Goal: Task Accomplishment & Management: Complete application form

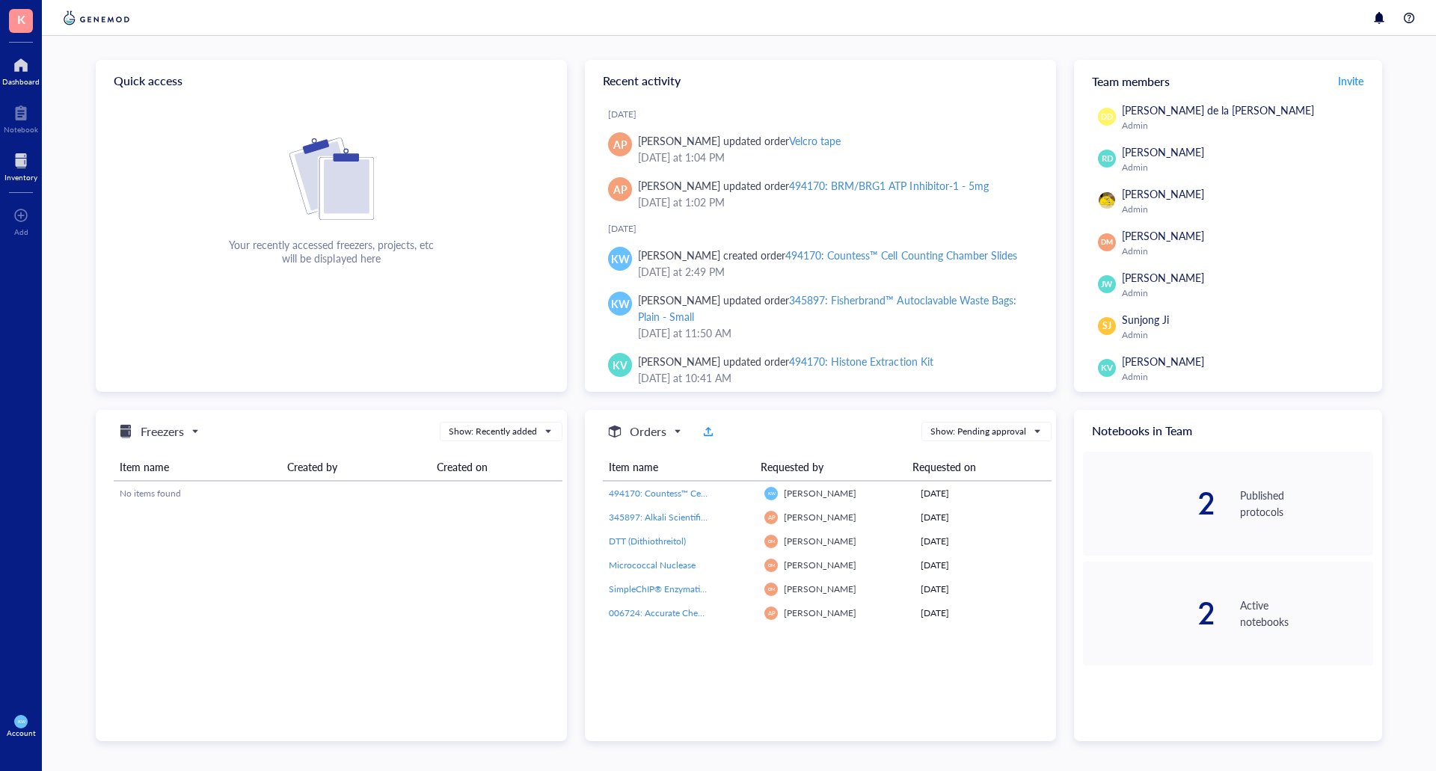
click at [0, 164] on div "Inventory" at bounding box center [21, 165] width 42 height 42
click at [20, 168] on div at bounding box center [20, 161] width 33 height 24
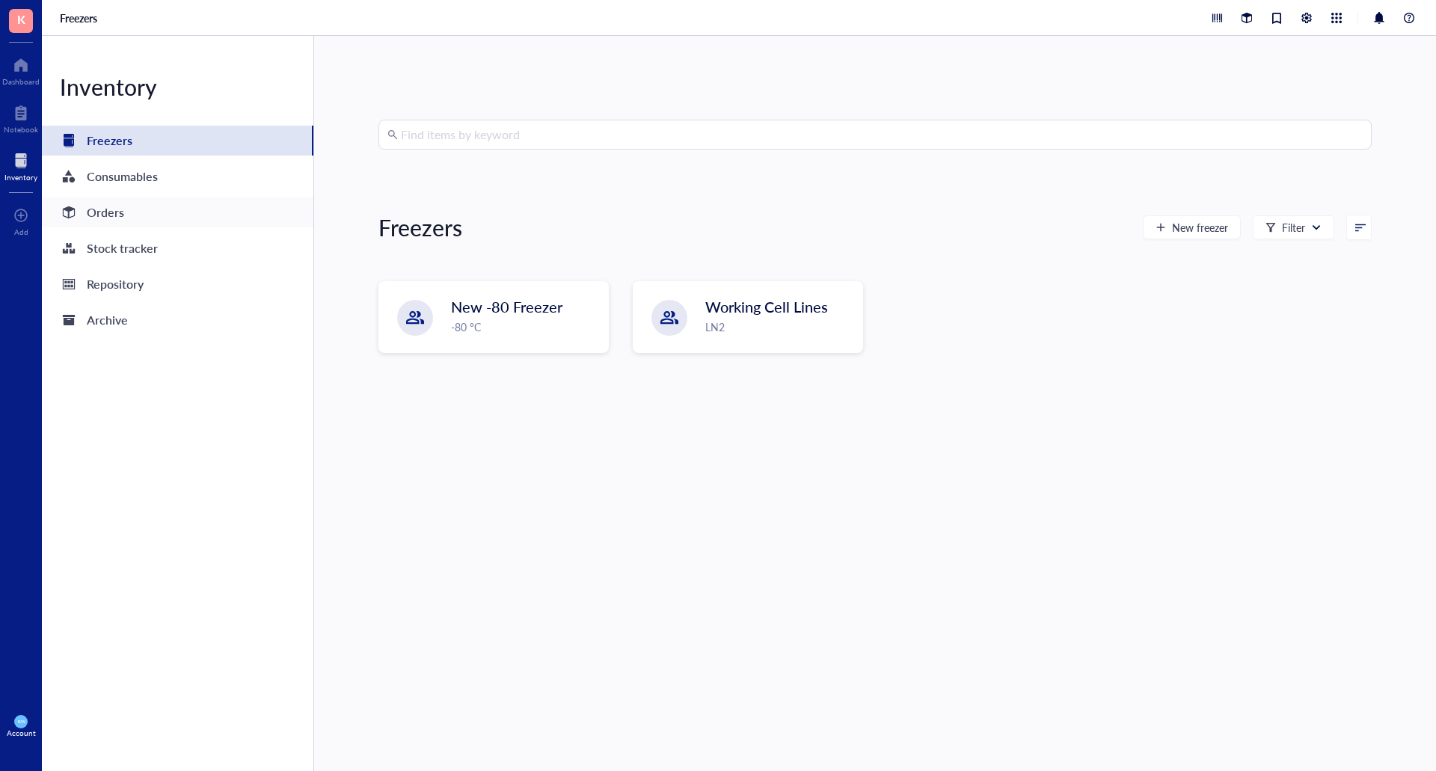
click at [92, 215] on div "Orders" at bounding box center [105, 212] width 37 height 21
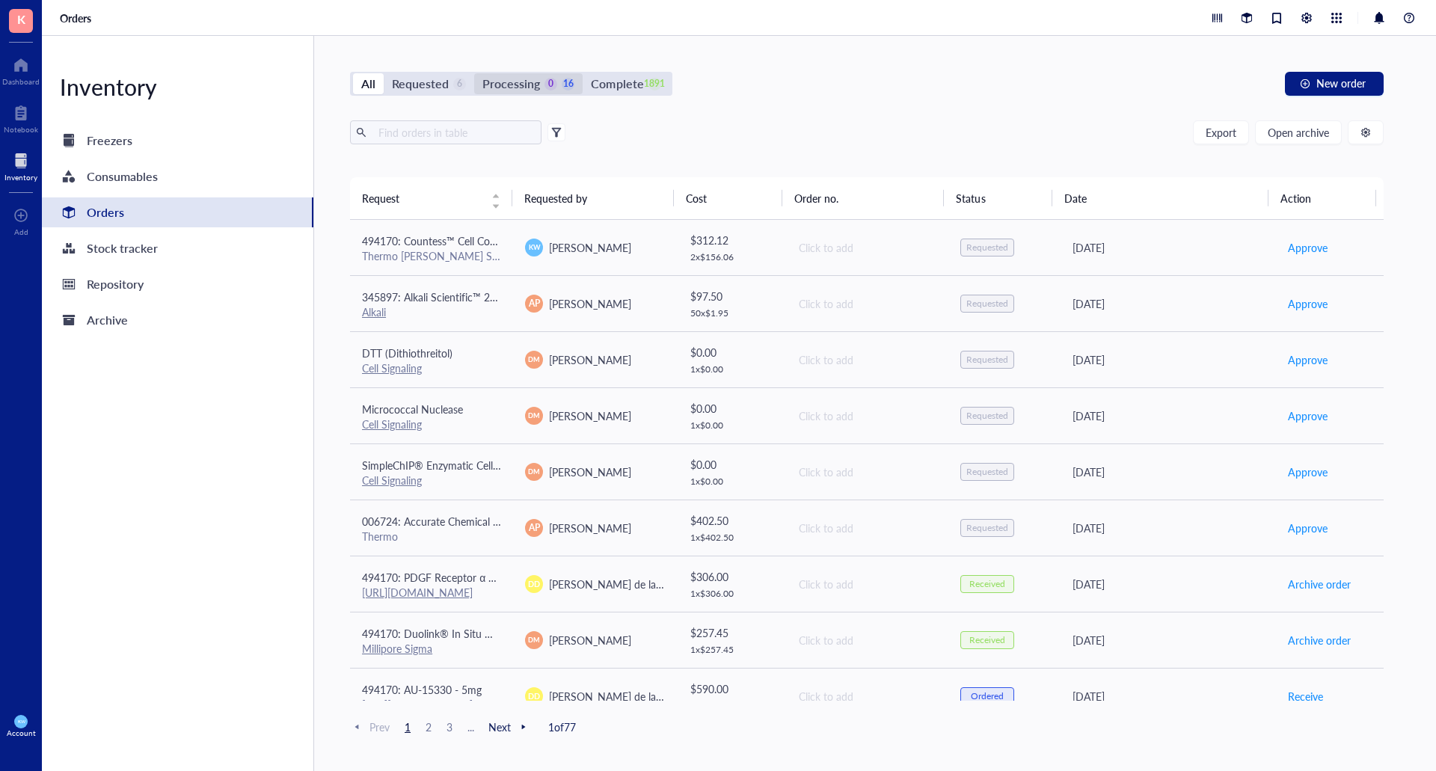
click at [562, 87] on div "16" at bounding box center [568, 84] width 13 height 13
click at [474, 73] on input "Processing 0 16" at bounding box center [474, 73] width 0 height 0
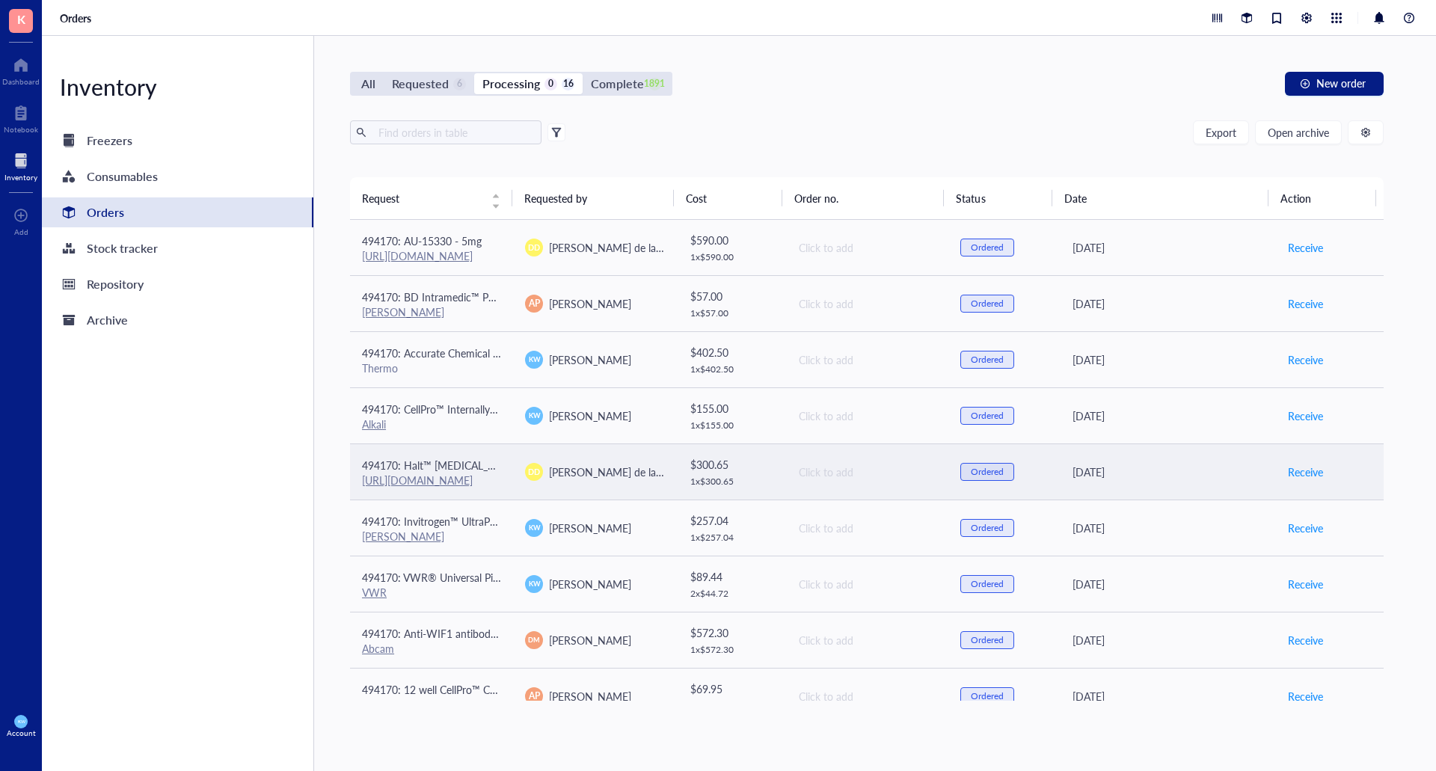
scroll to position [75, 0]
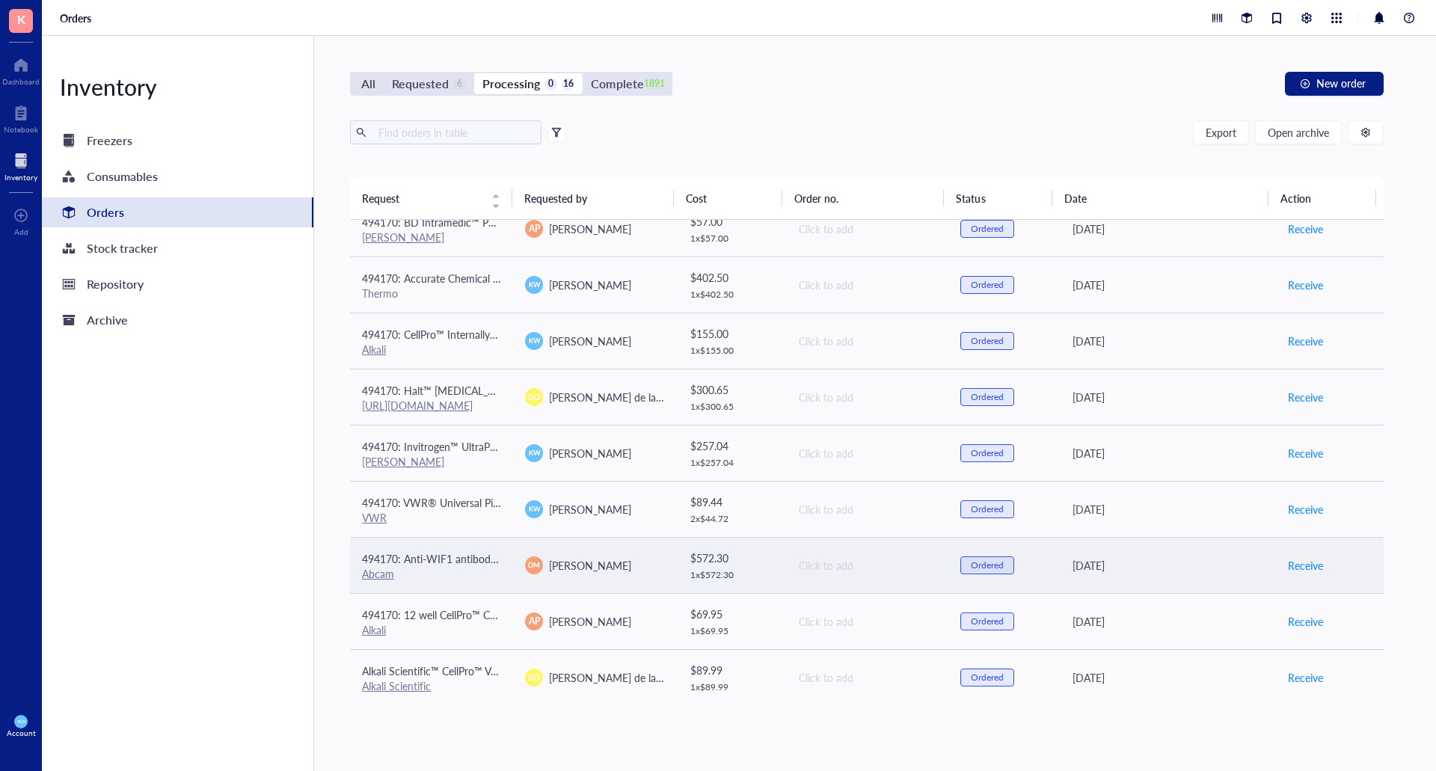
click at [424, 556] on span "494170: Anti-WIF1 antibody [EPR9385]" at bounding box center [454, 558] width 185 height 15
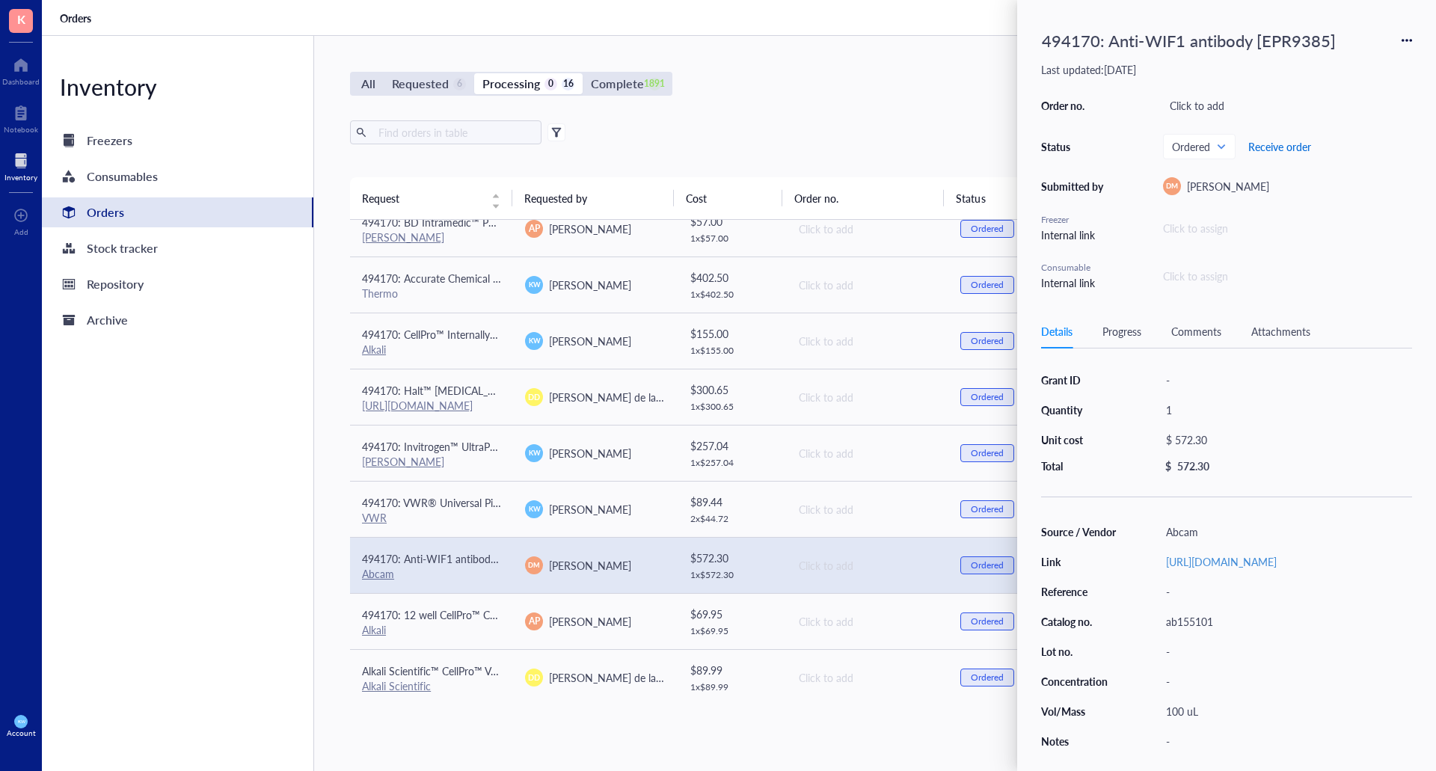
click at [1267, 151] on span "Receive order" at bounding box center [1279, 147] width 63 height 12
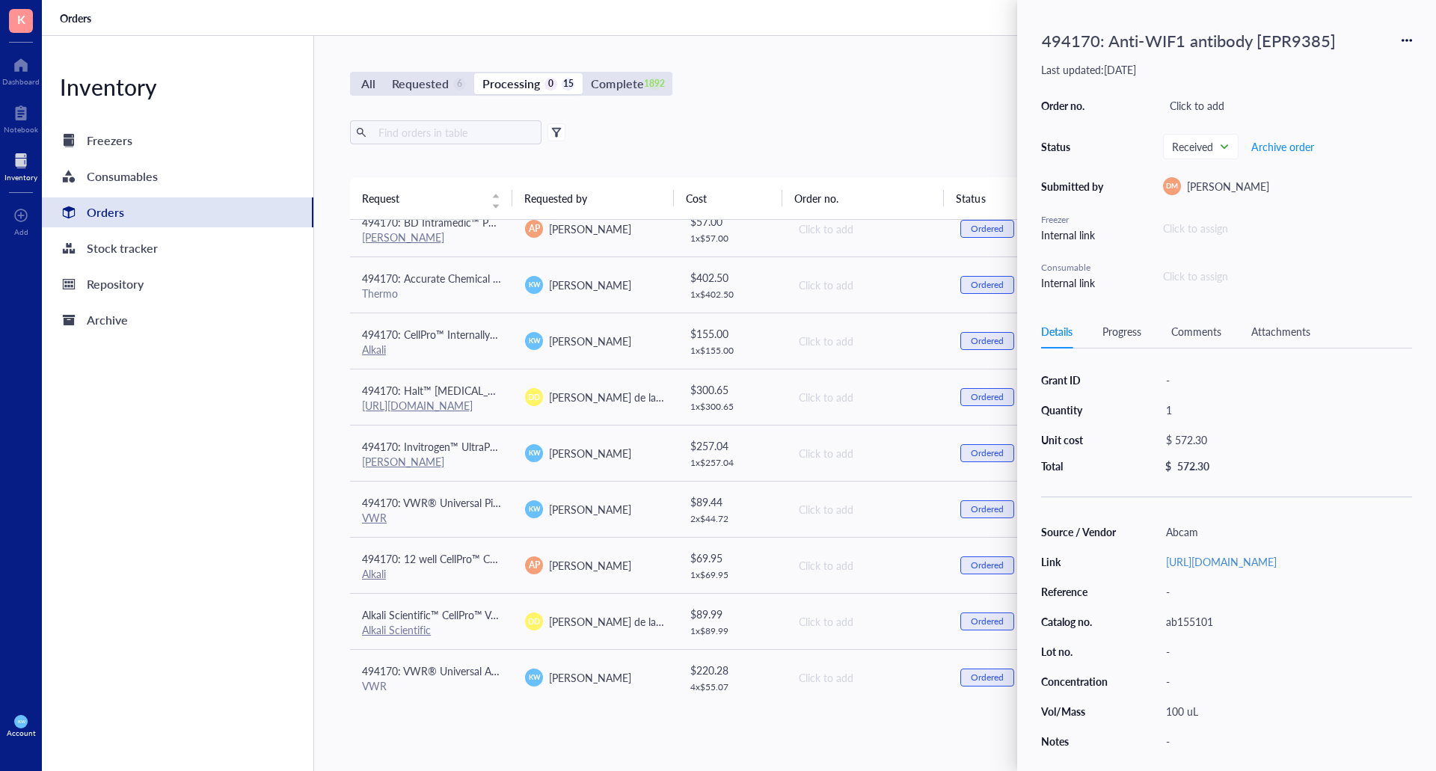
click at [808, 129] on div "Export Open archive" at bounding box center [866, 132] width 1033 height 24
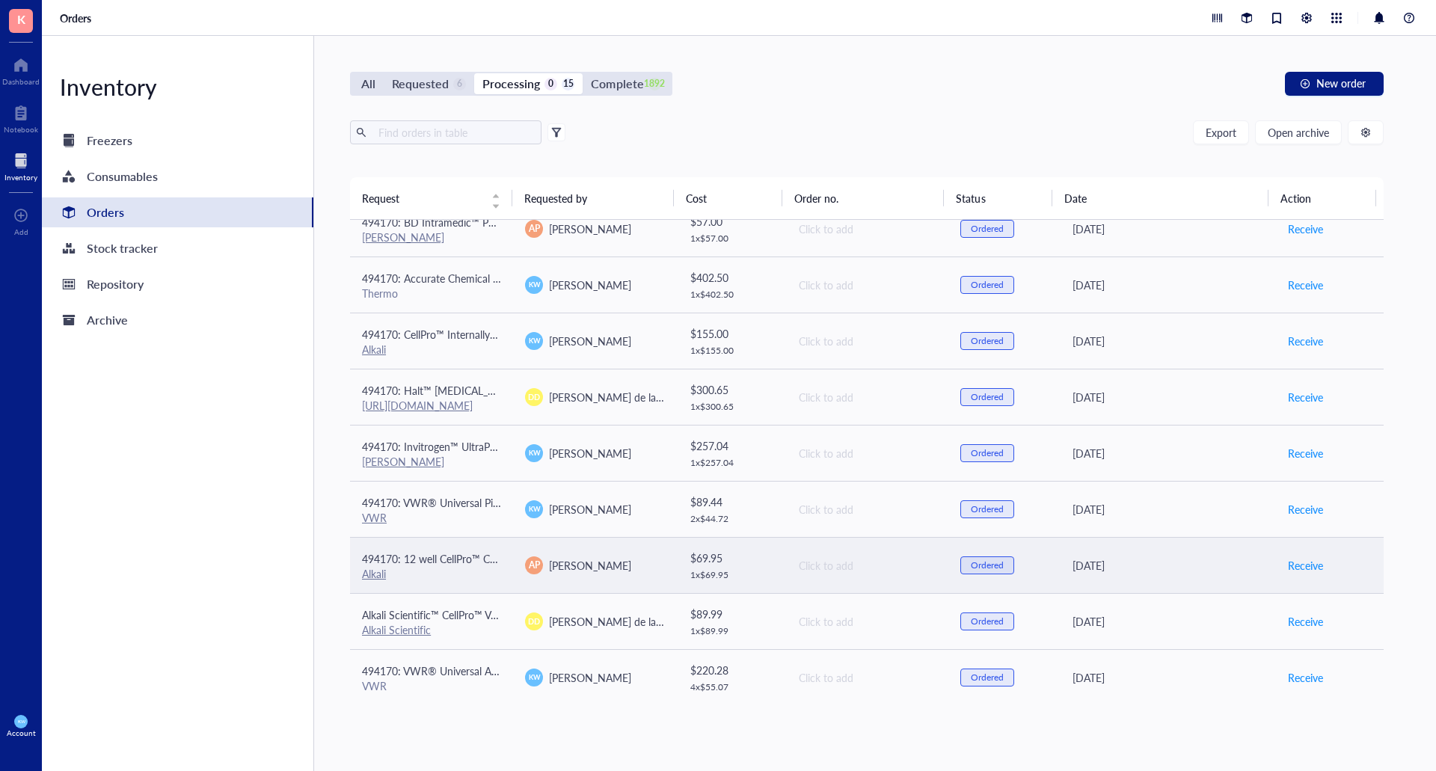
click at [619, 570] on div "AP [PERSON_NAME]" at bounding box center [594, 565] width 139 height 18
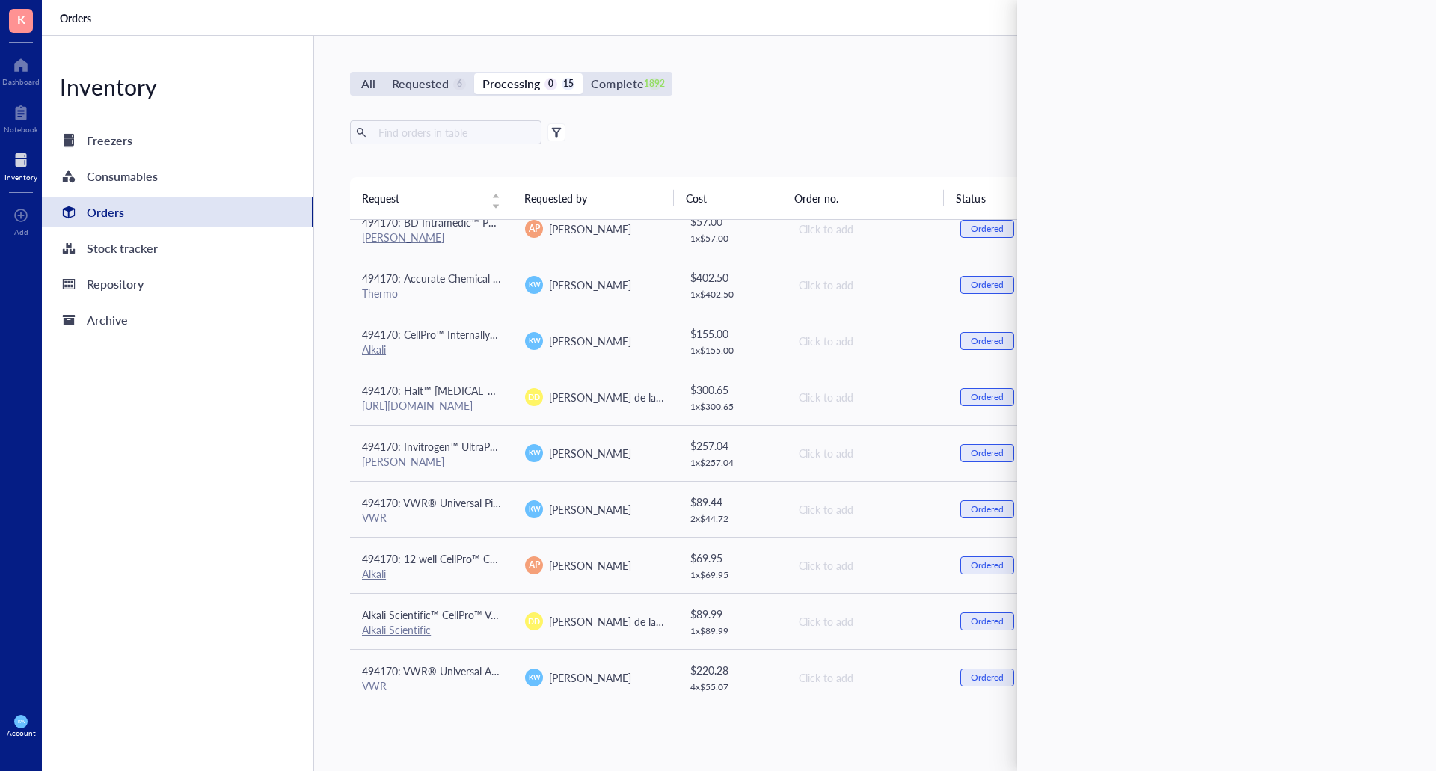
click at [922, 58] on div "All Requested 6 Processing 0 15 Complete 1892 New order Export Open archive Req…" at bounding box center [866, 403] width 1105 height 735
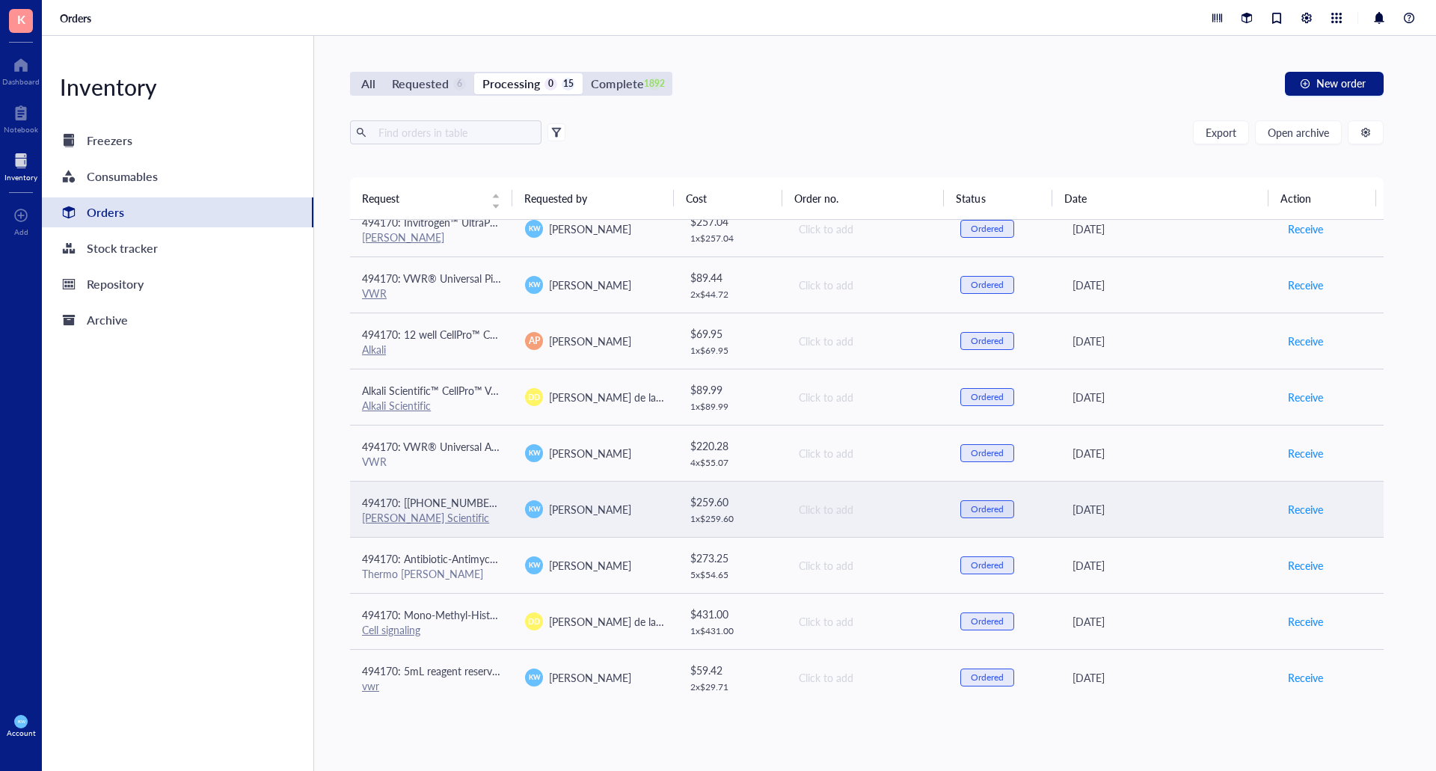
scroll to position [0, 0]
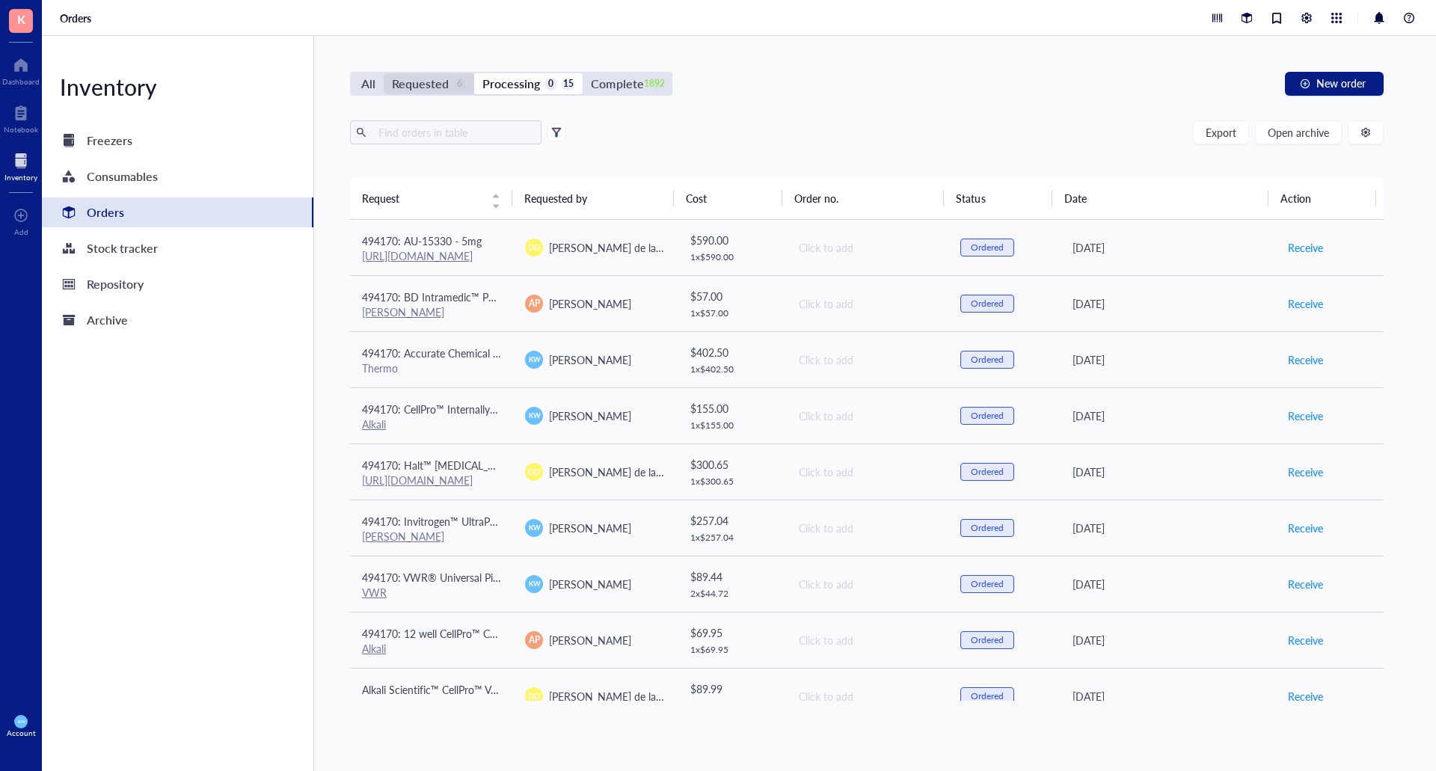
click at [431, 84] on div "Requested" at bounding box center [420, 83] width 57 height 21
click at [384, 73] on input "Requested 6" at bounding box center [384, 73] width 0 height 0
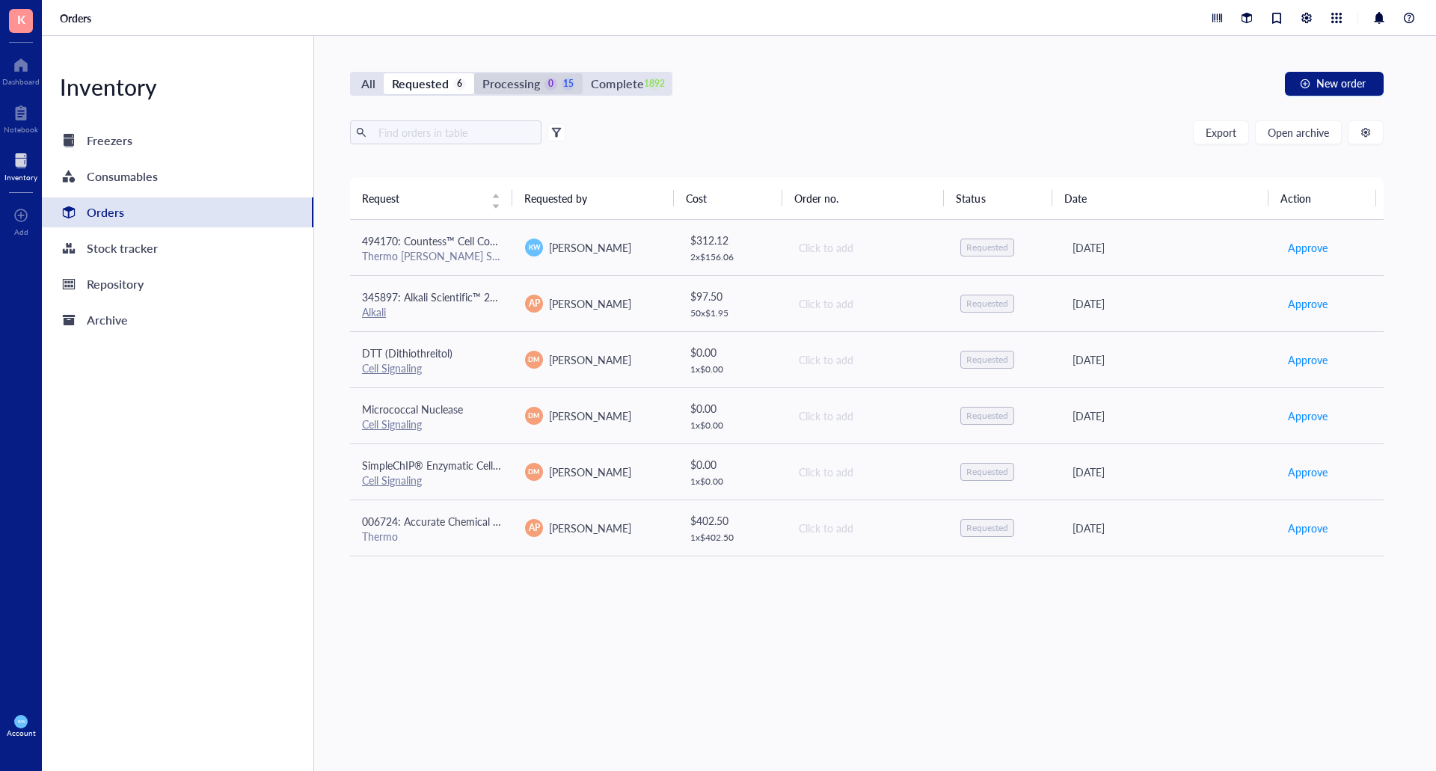
click at [506, 81] on div "Processing" at bounding box center [511, 83] width 58 height 21
click at [474, 73] on input "Processing 0 15" at bounding box center [474, 73] width 0 height 0
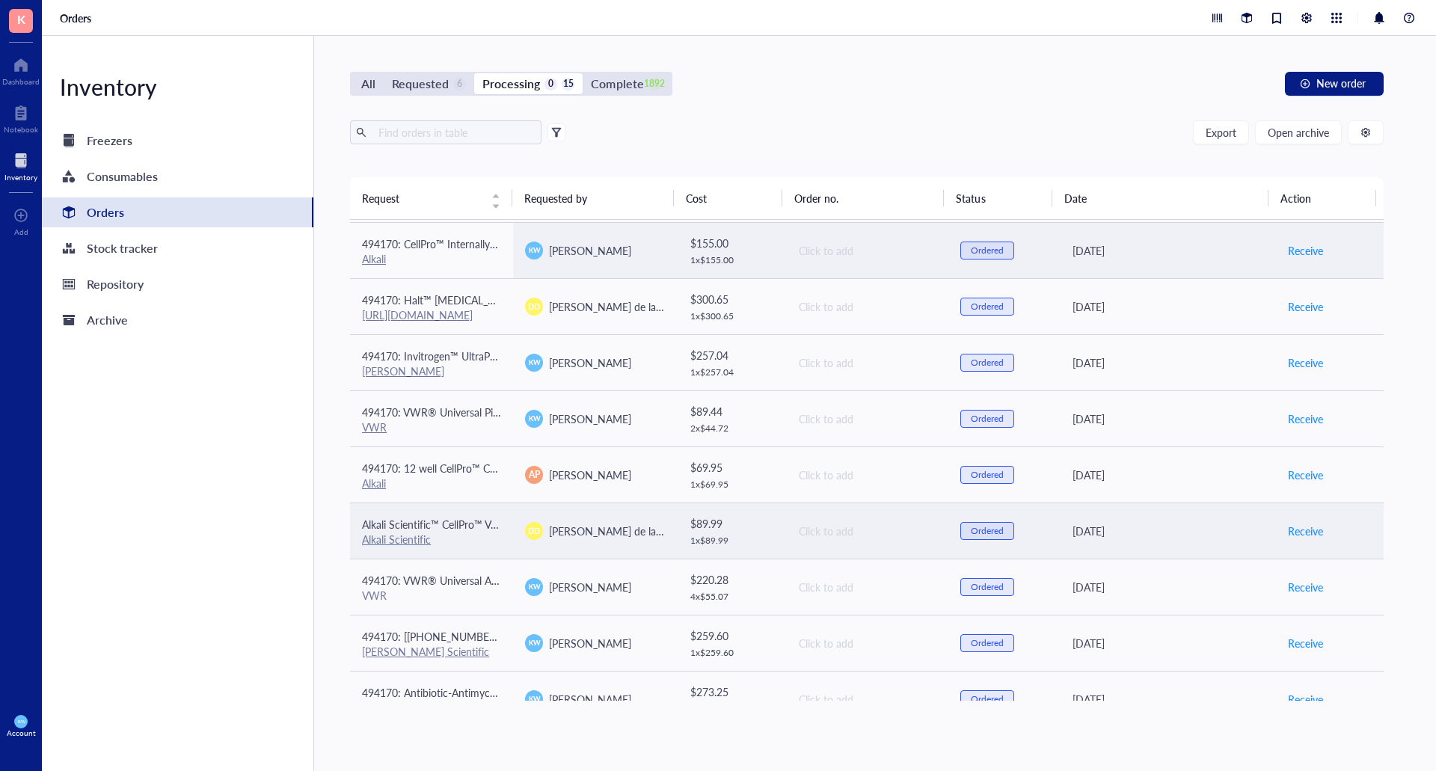
scroll to position [299, 0]
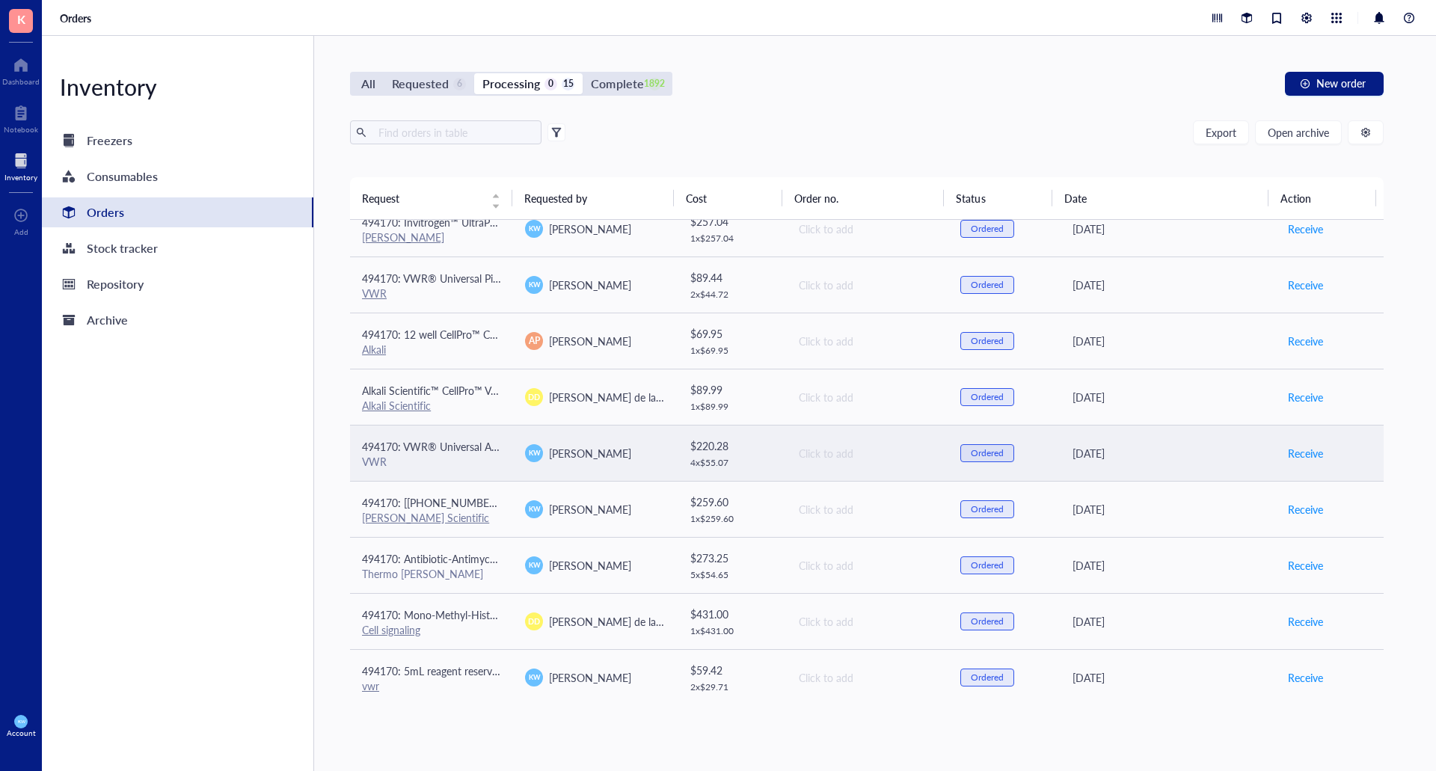
click at [767, 457] on div "4 x $ 55.07" at bounding box center [732, 463] width 84 height 12
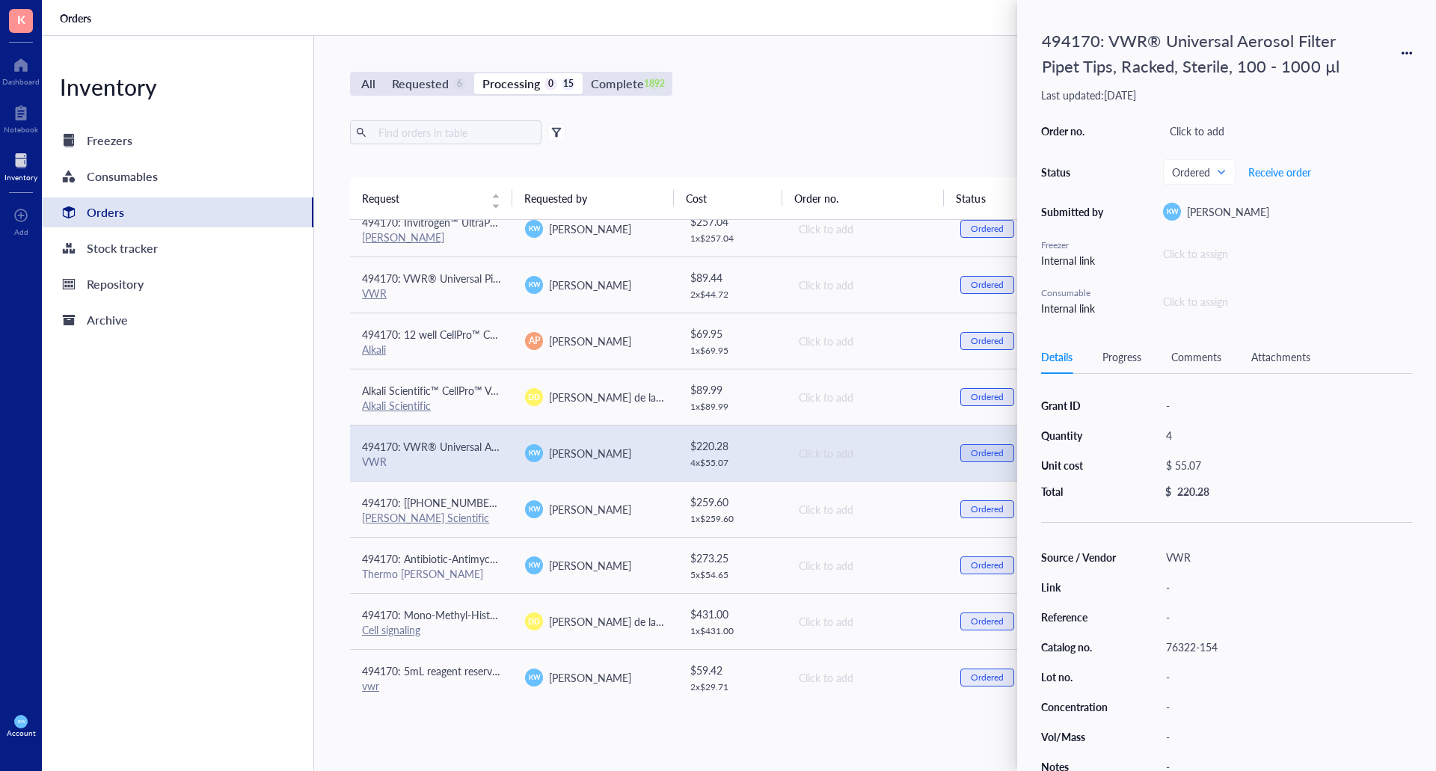
click at [841, 122] on div "Export Open archive" at bounding box center [866, 132] width 1033 height 24
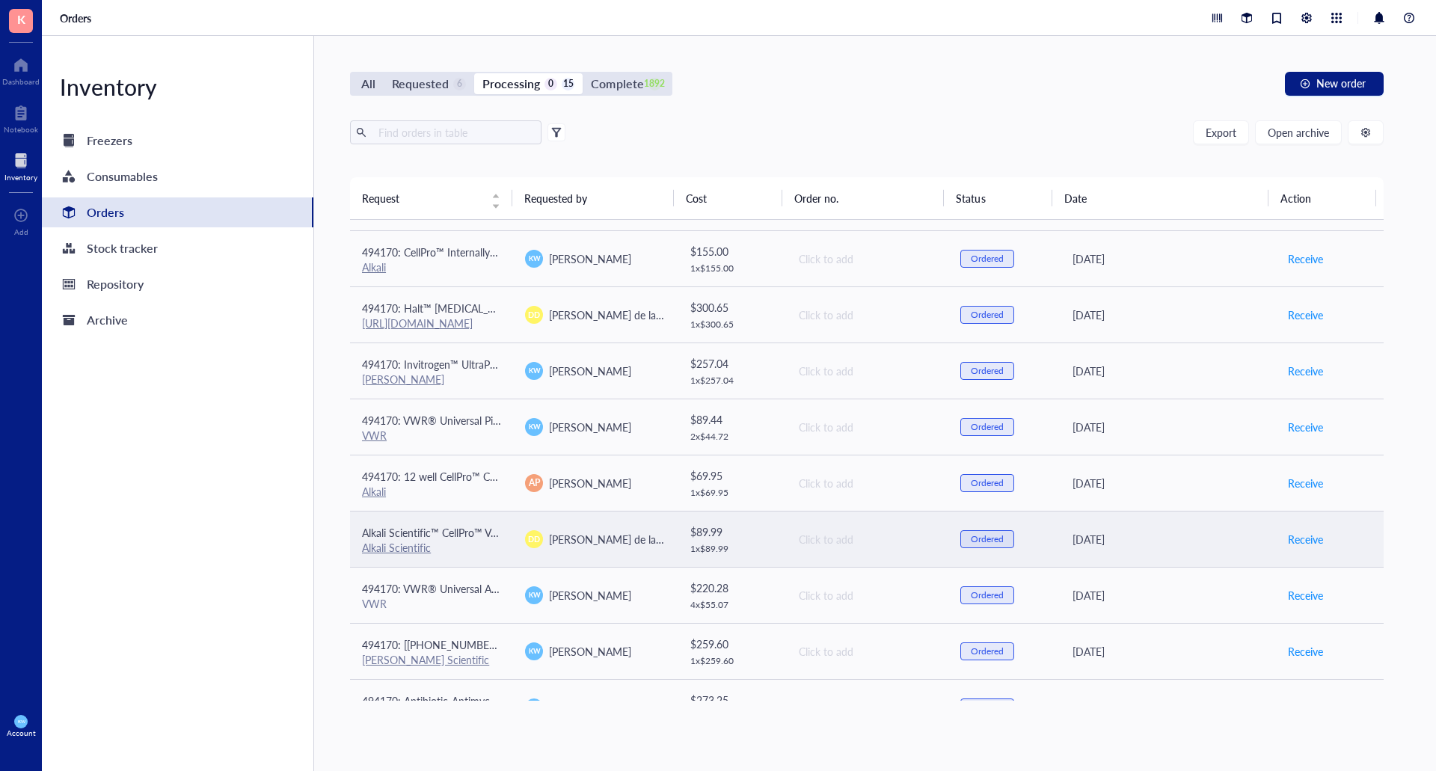
scroll to position [0, 0]
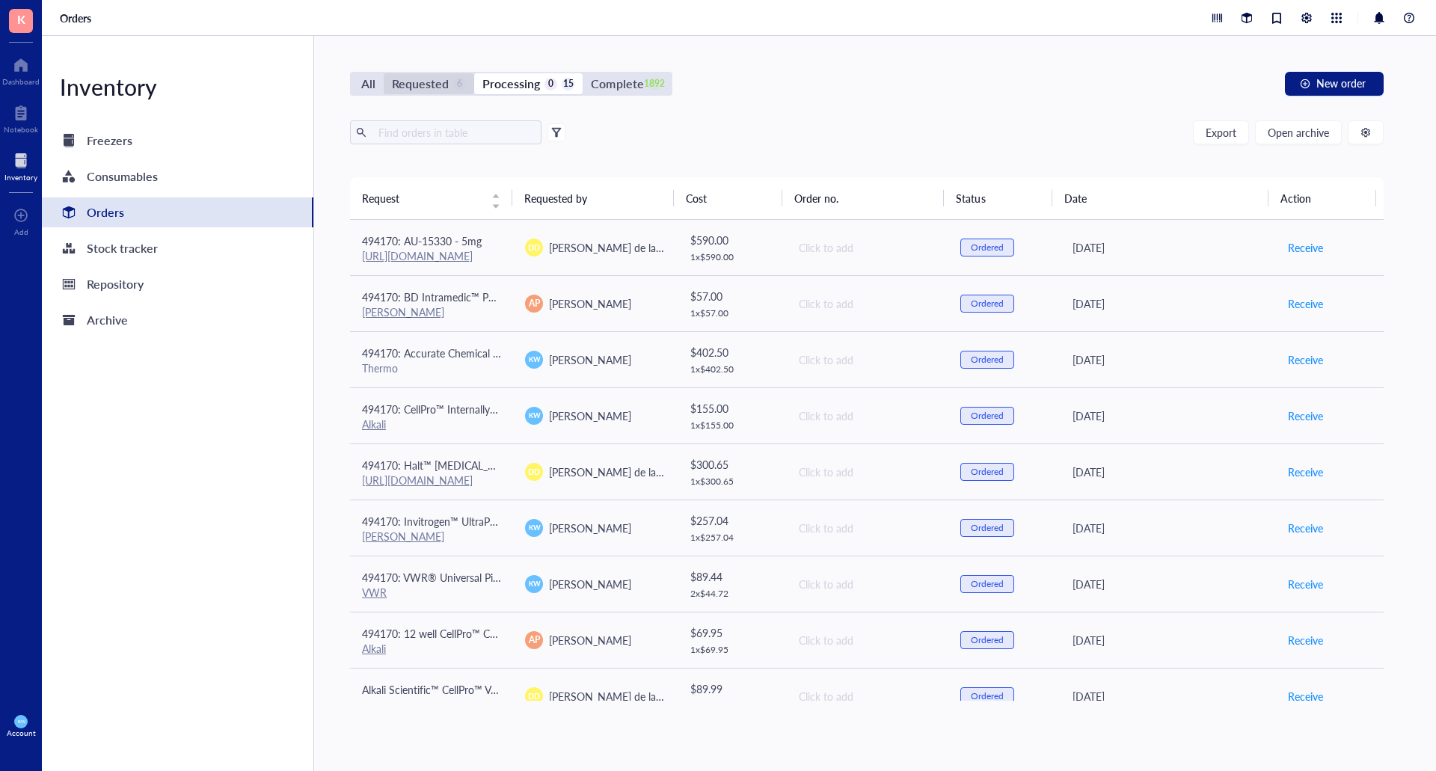
click at [404, 87] on div "Requested" at bounding box center [420, 83] width 57 height 21
click at [384, 73] on input "Requested 6" at bounding box center [384, 73] width 0 height 0
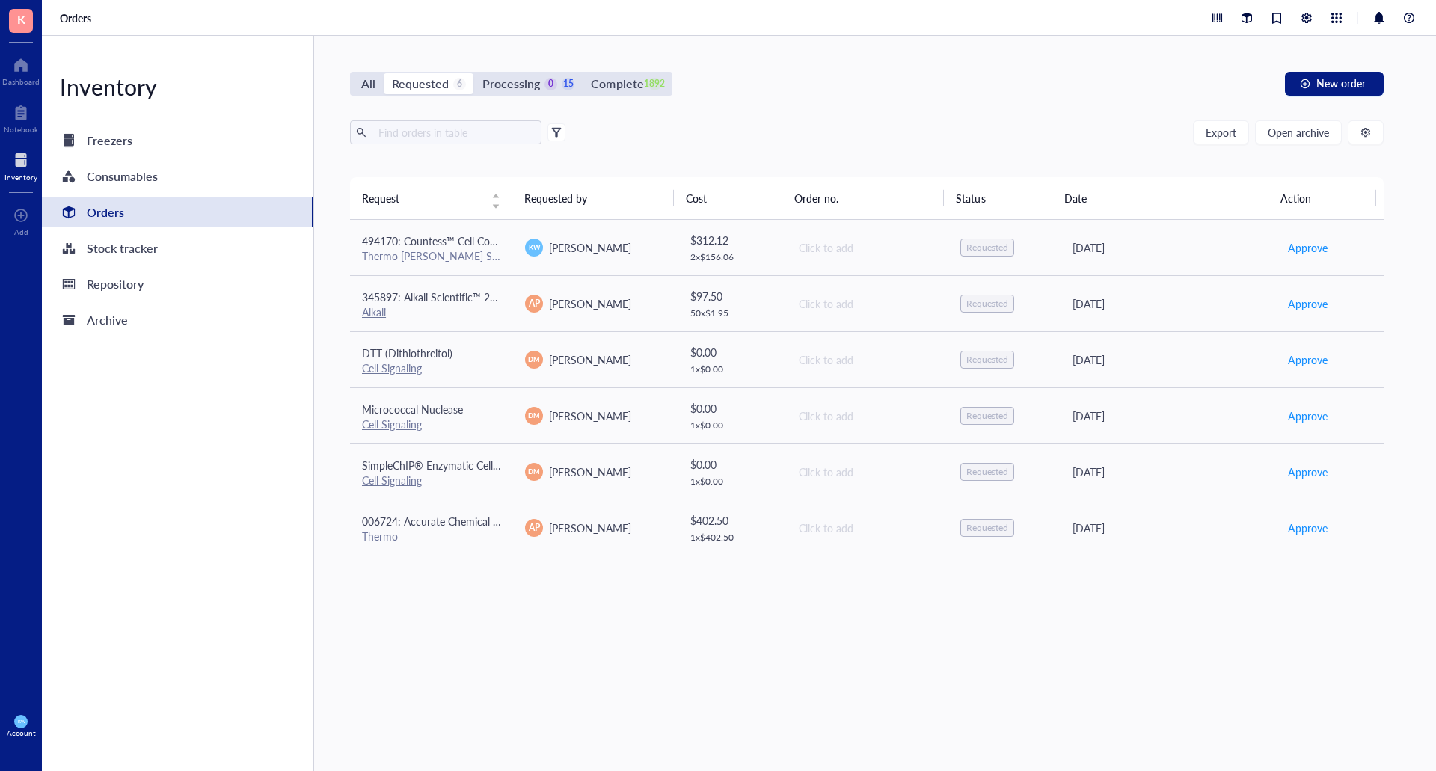
click at [367, 90] on div "All" at bounding box center [368, 83] width 14 height 21
click at [353, 73] on input "All" at bounding box center [353, 73] width 0 height 0
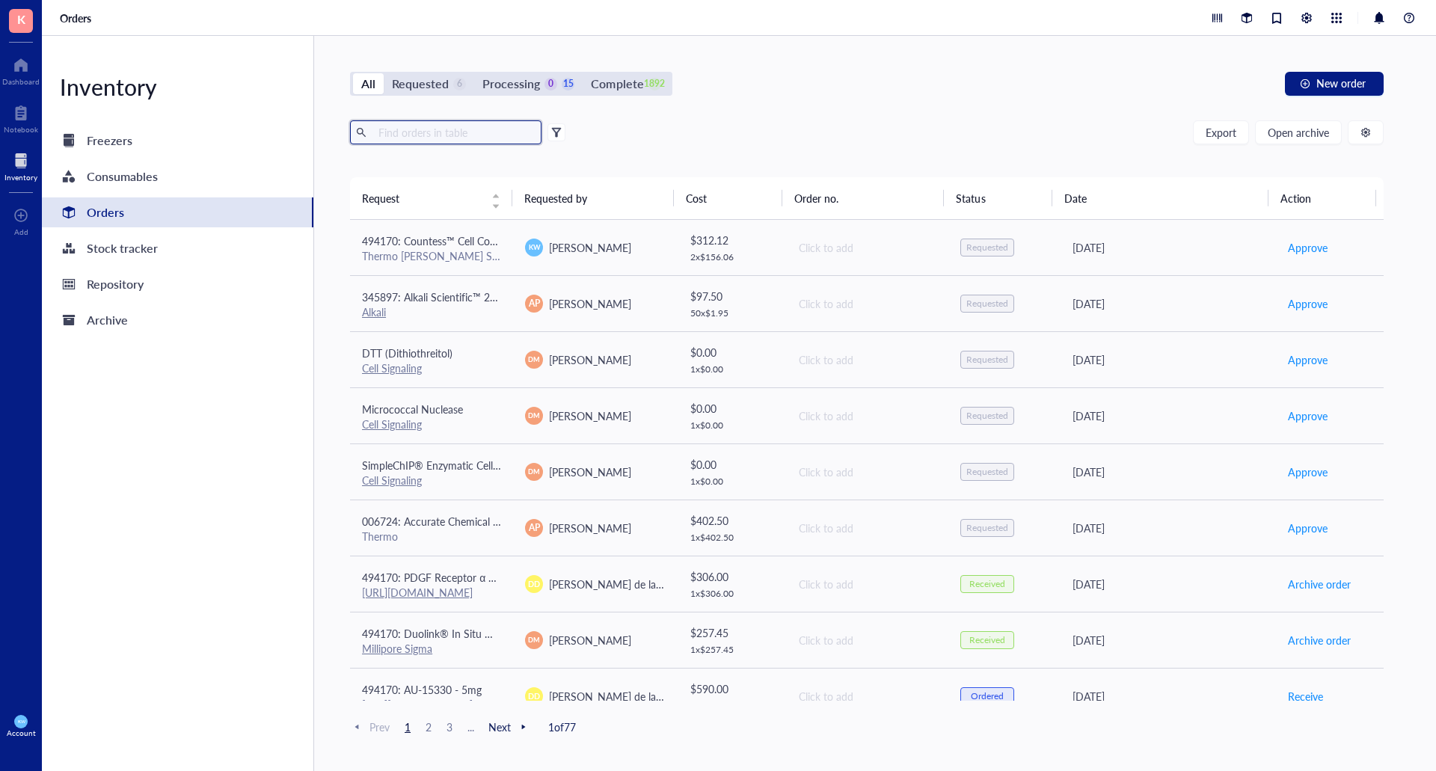
click at [436, 138] on input "text" at bounding box center [453, 132] width 163 height 22
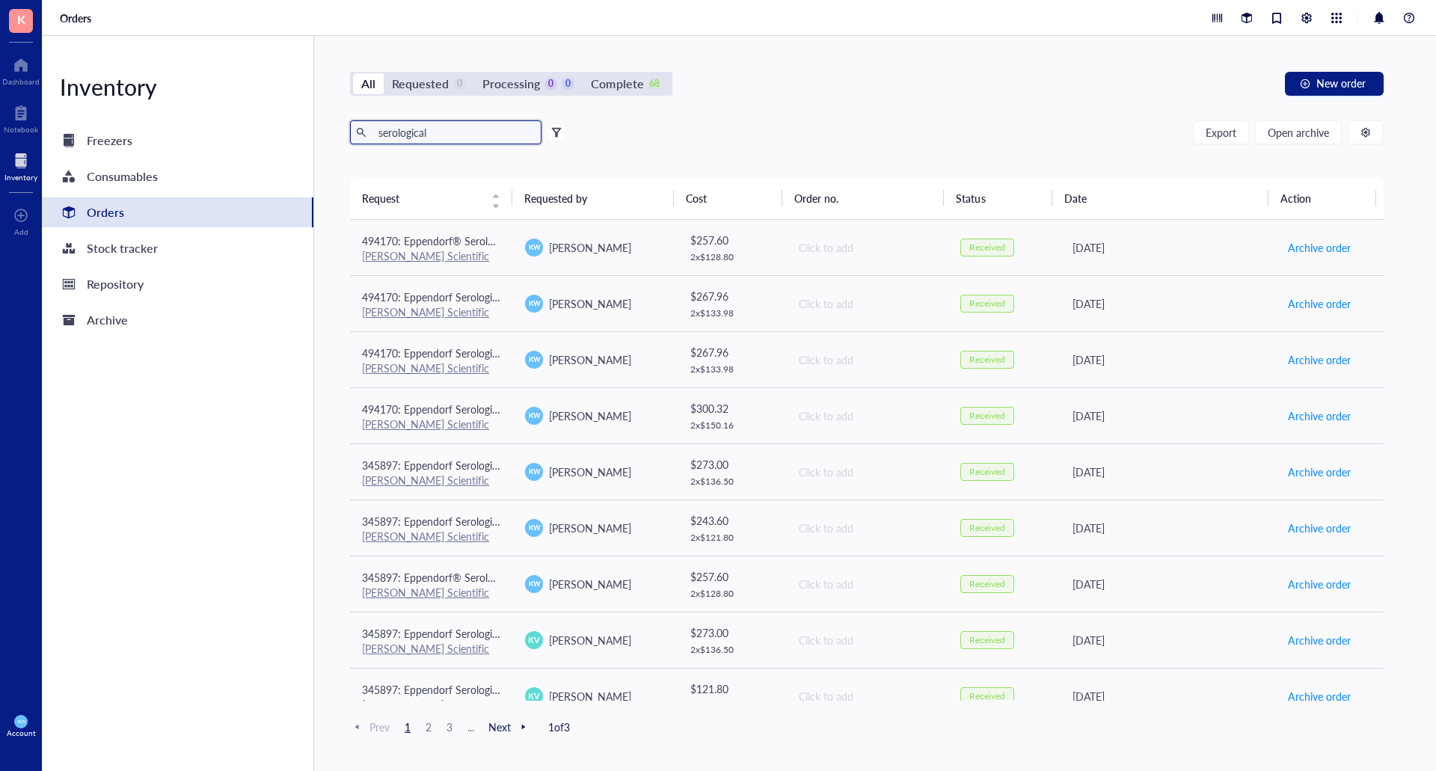
type input "serological"
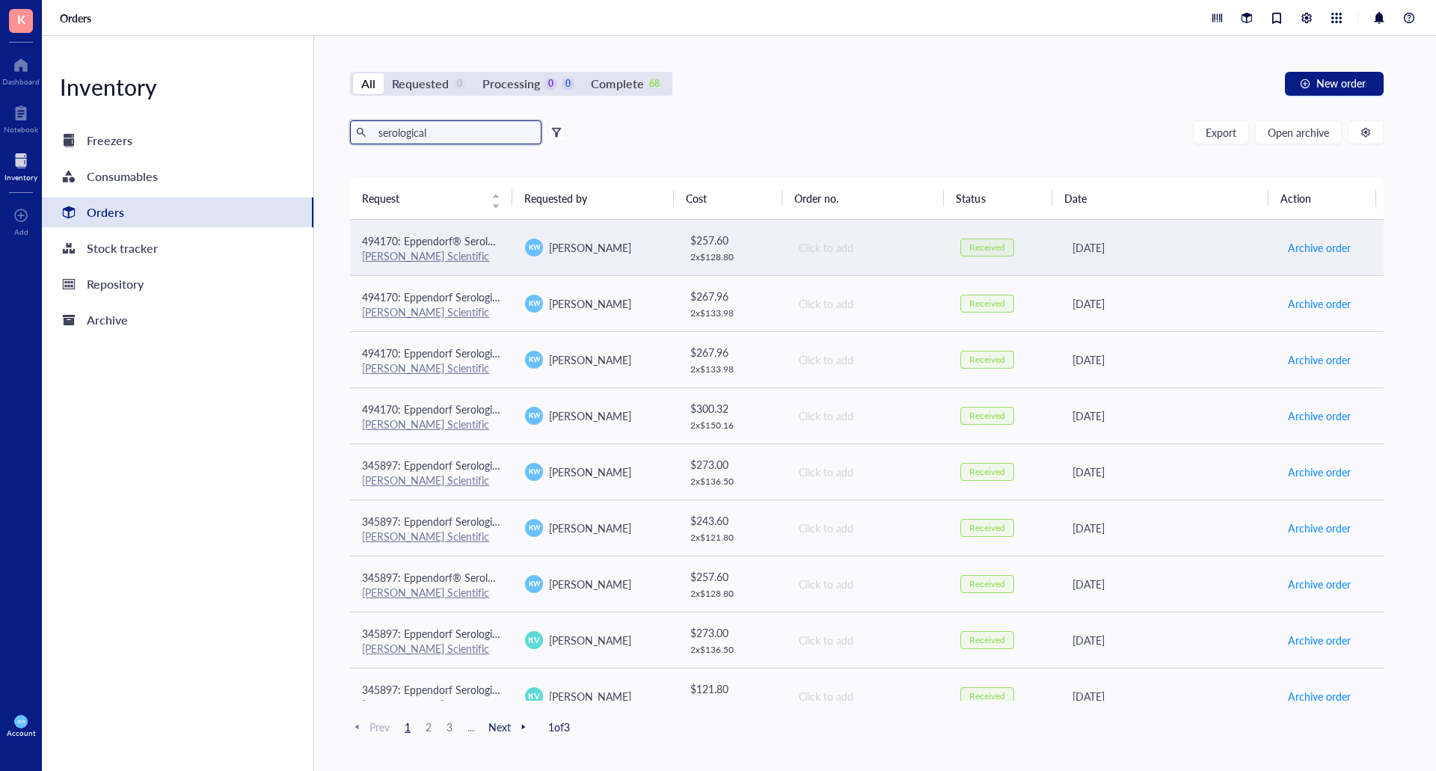
click at [612, 268] on td "[PERSON_NAME]" at bounding box center [594, 248] width 163 height 56
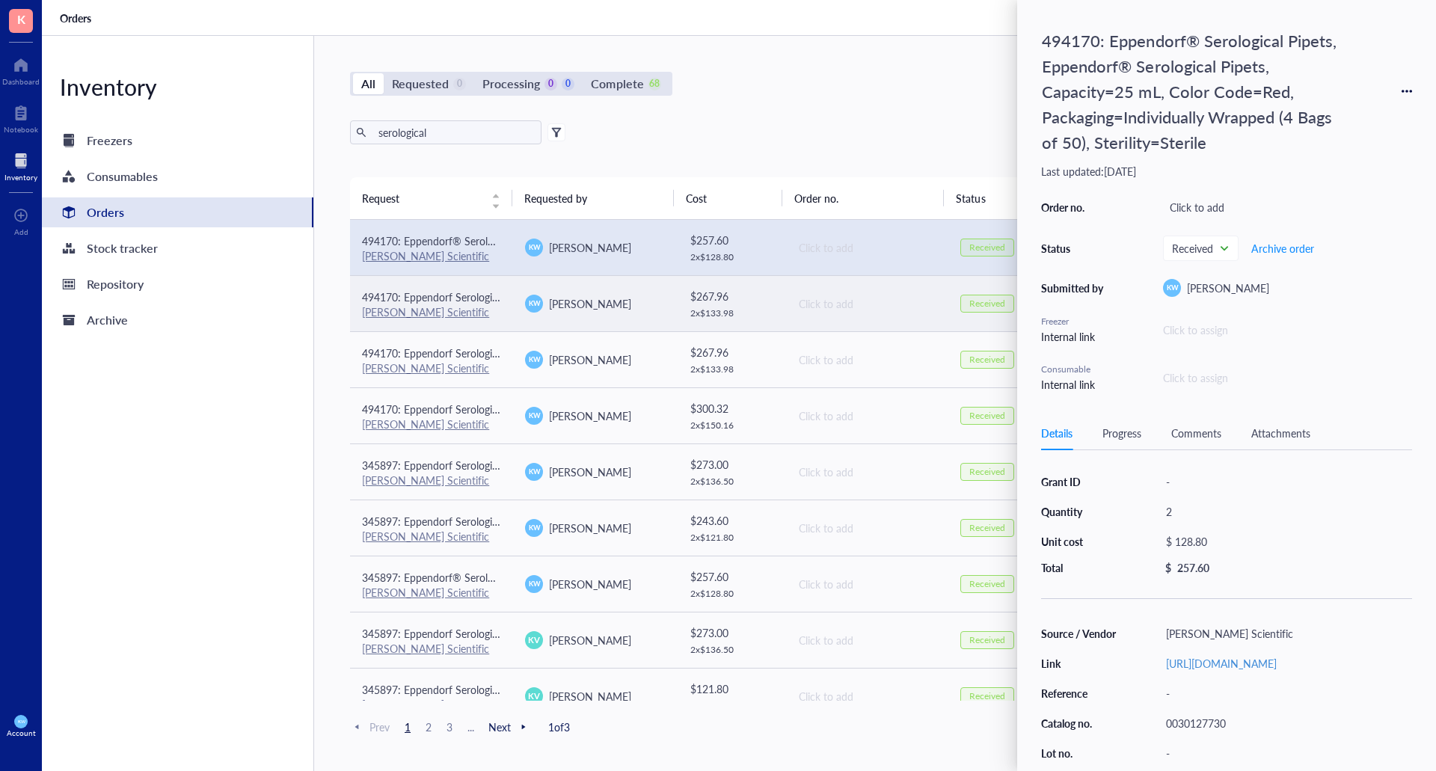
click at [647, 301] on div "[PERSON_NAME]" at bounding box center [594, 304] width 139 height 18
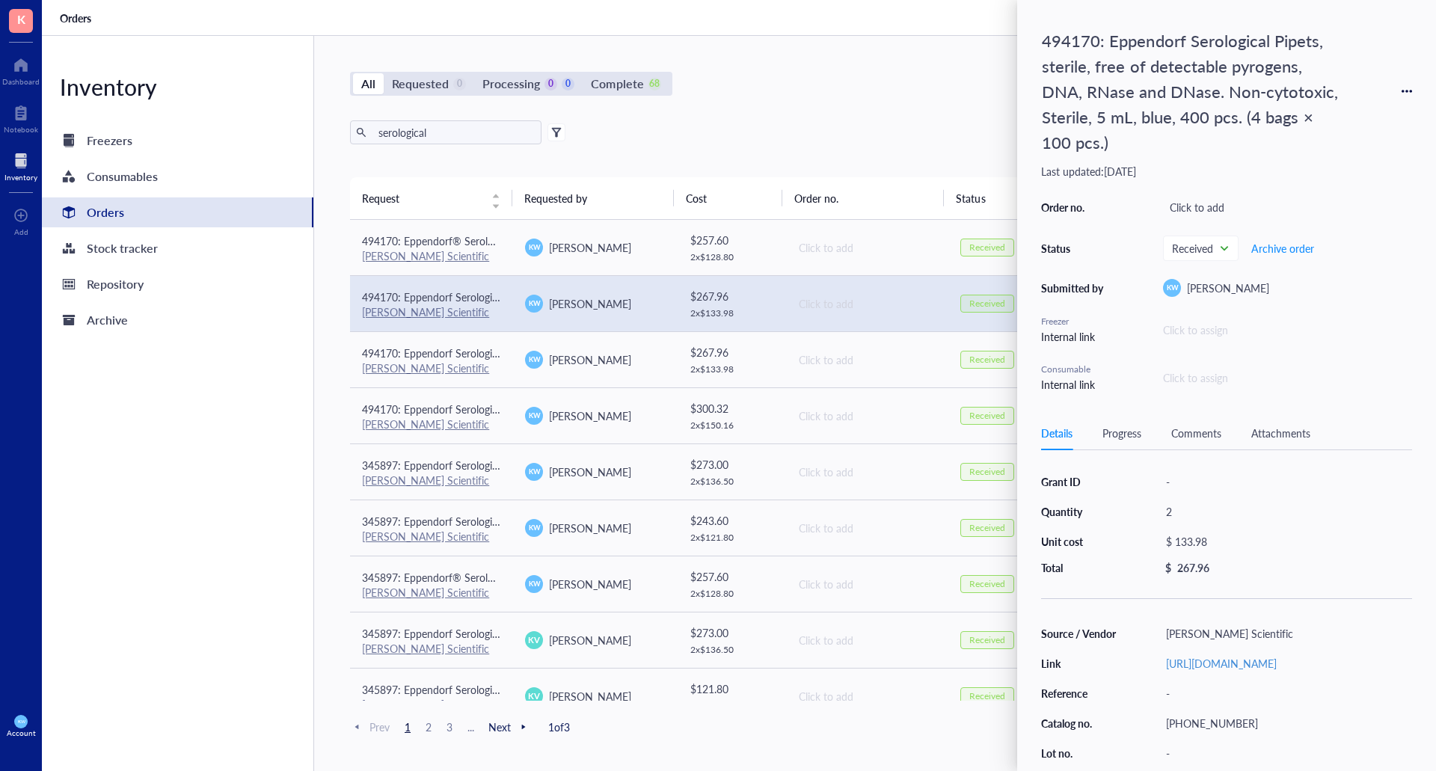
click at [1404, 93] on icon at bounding box center [1406, 91] width 10 height 10
click at [1345, 117] on span "Request again" at bounding box center [1353, 113] width 94 height 16
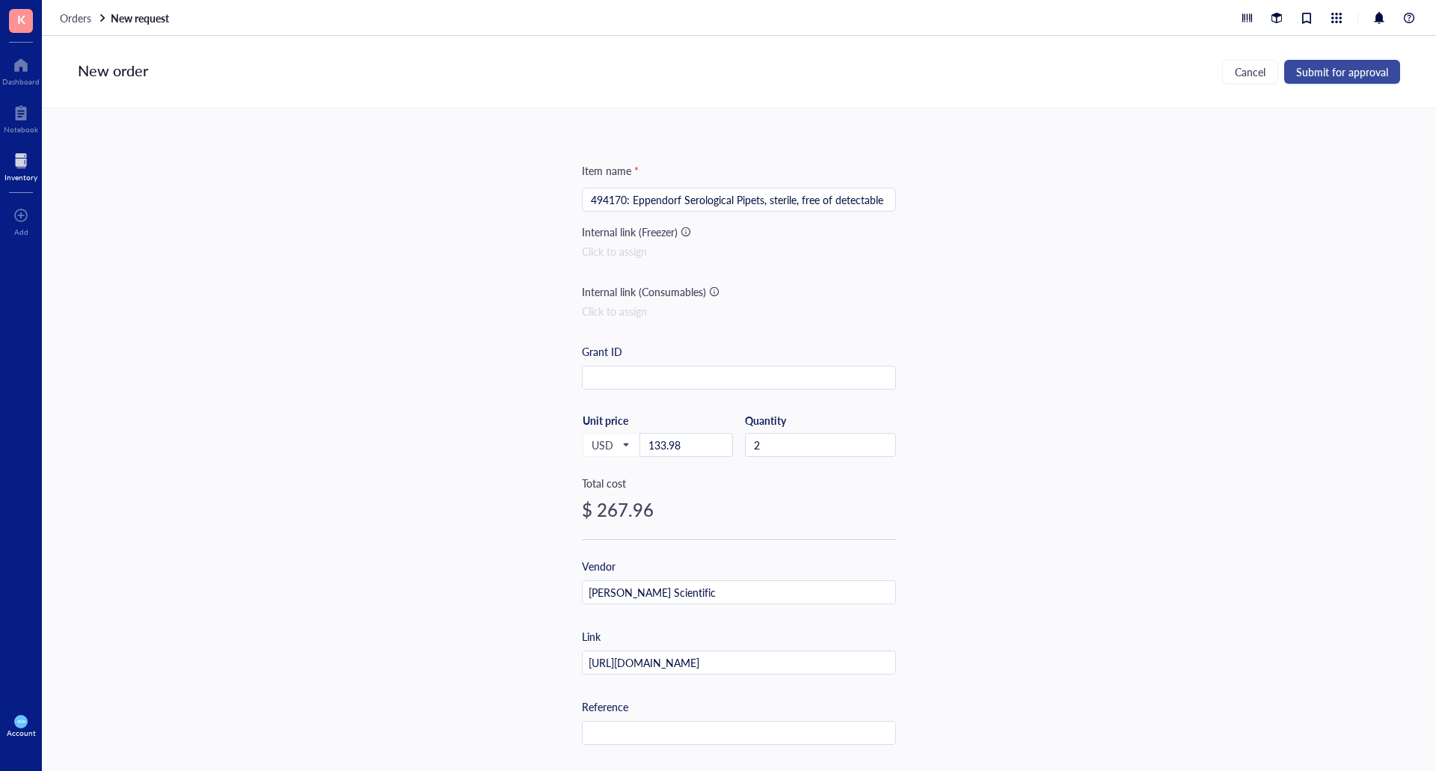
click at [1360, 67] on span "Submit for approval" at bounding box center [1342, 72] width 92 height 12
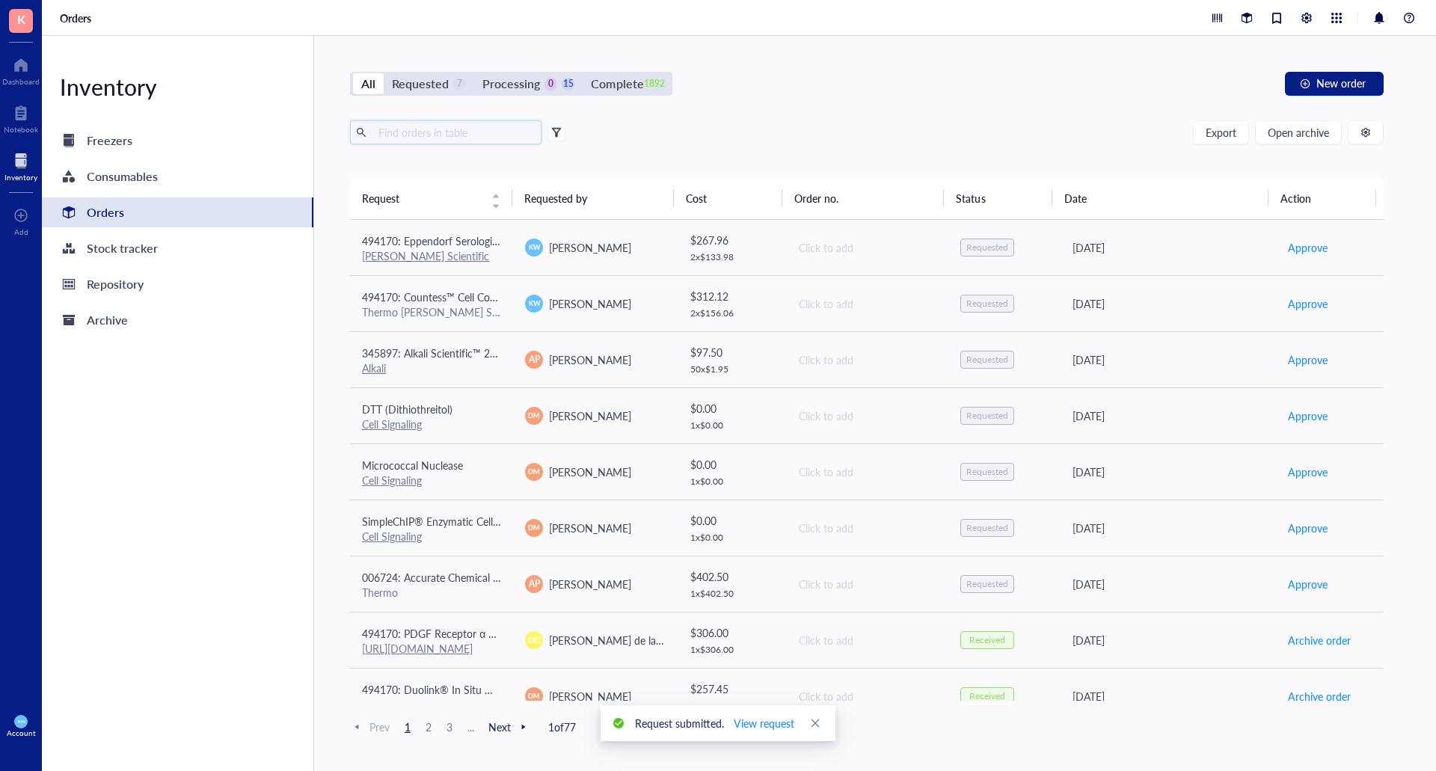
click at [390, 131] on input "text" at bounding box center [453, 132] width 163 height 22
type input "serological"
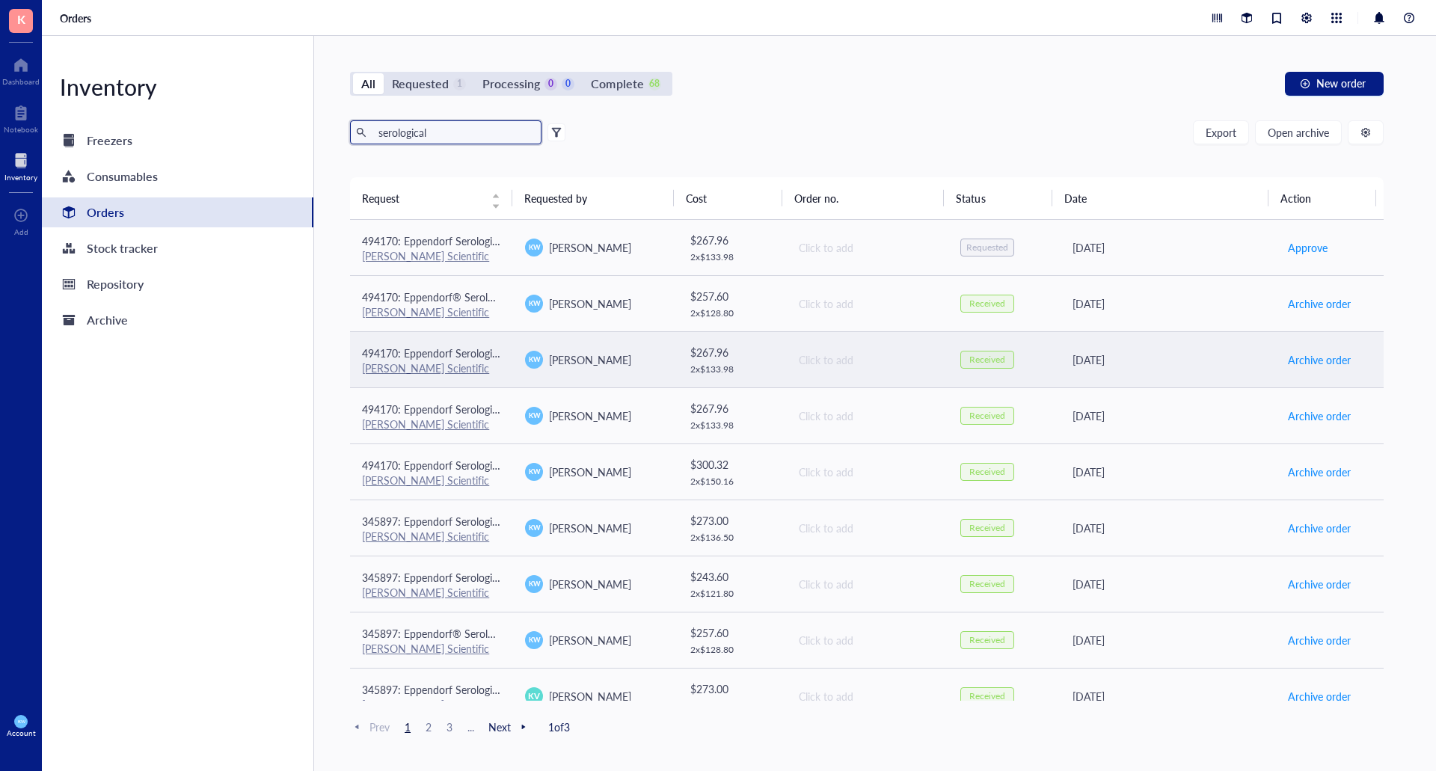
click at [479, 349] on span "494170: Eppendorf Serological Pipets, sterile, free of detectable pyrogens, DNA…" at bounding box center [736, 352] width 749 height 15
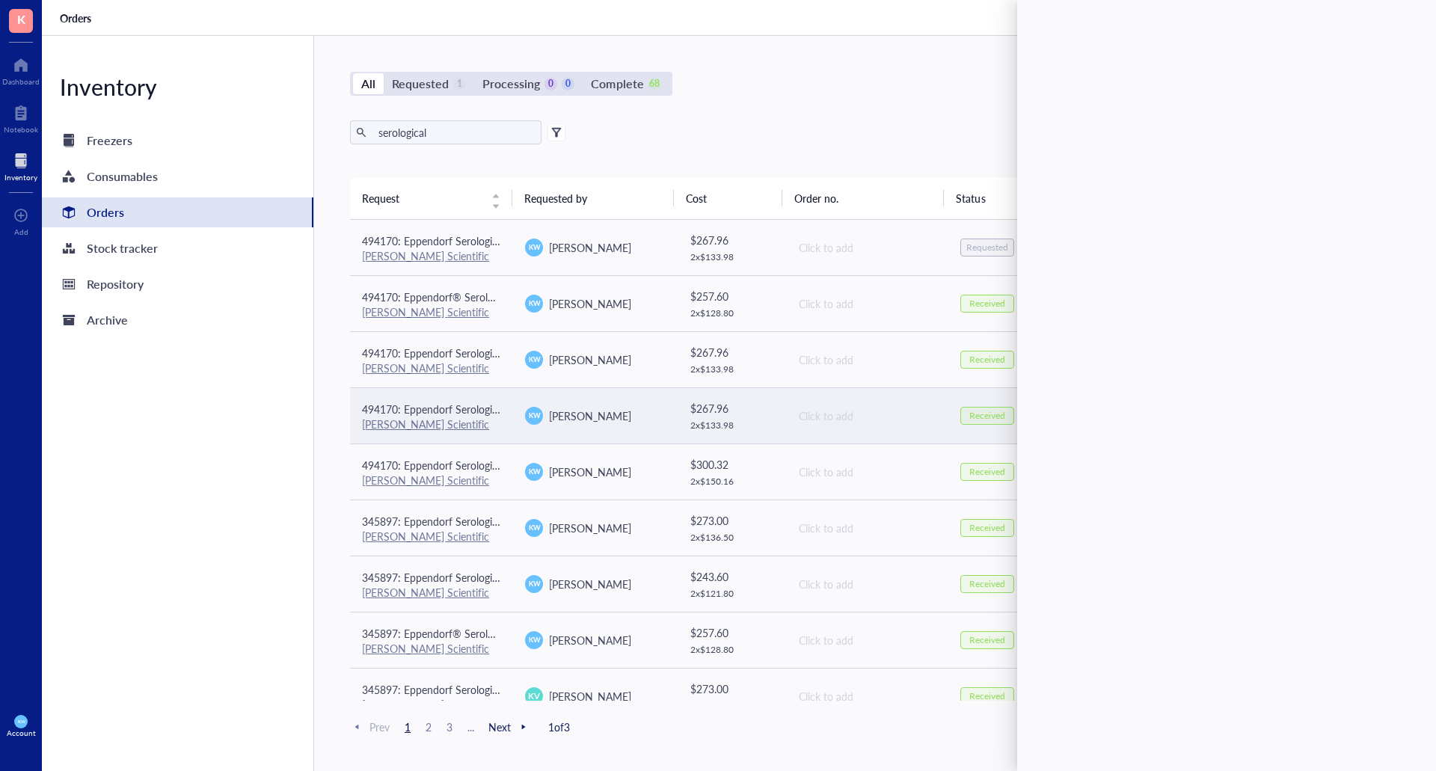
click at [680, 419] on td "$ 267.96 2 x $ 133.98" at bounding box center [731, 415] width 109 height 56
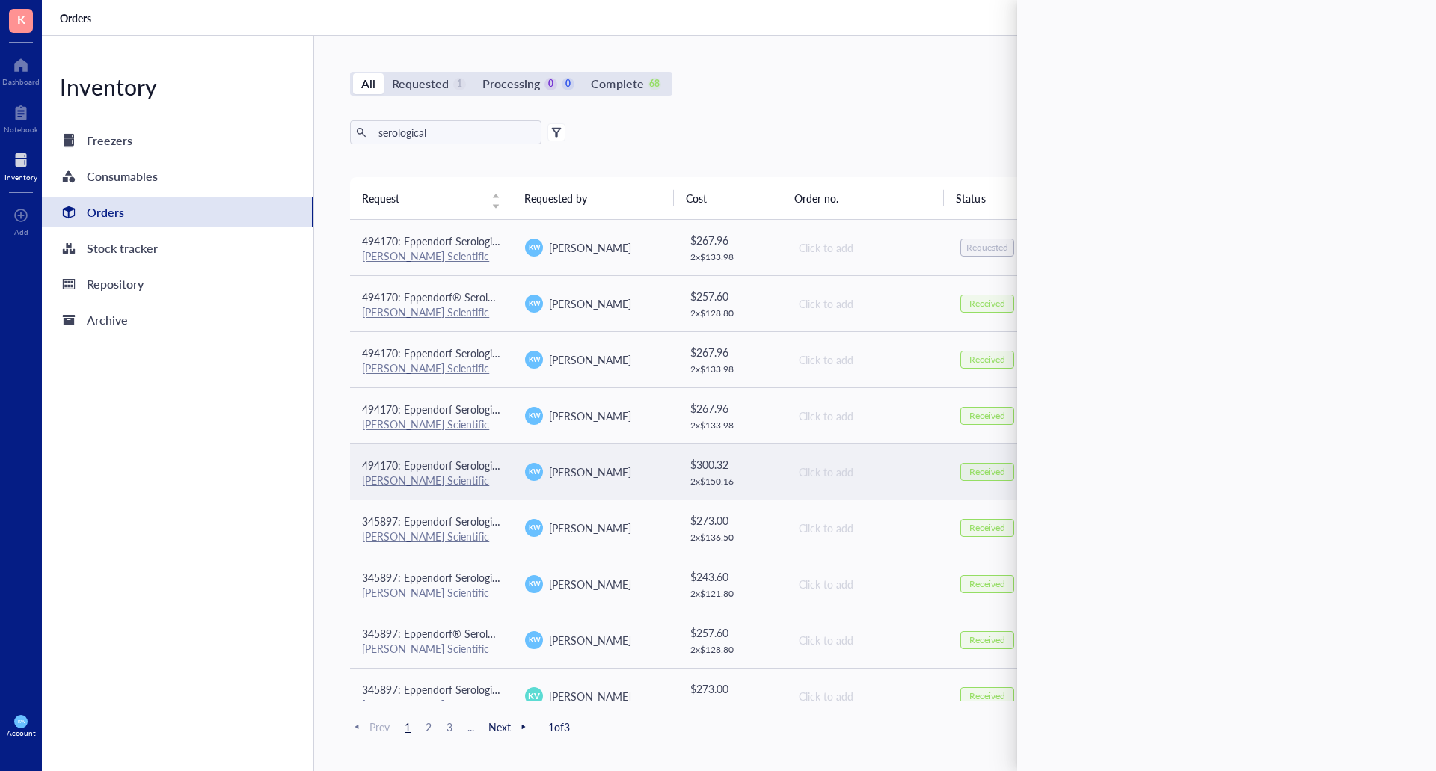
click at [621, 466] on div "[PERSON_NAME]" at bounding box center [594, 472] width 139 height 18
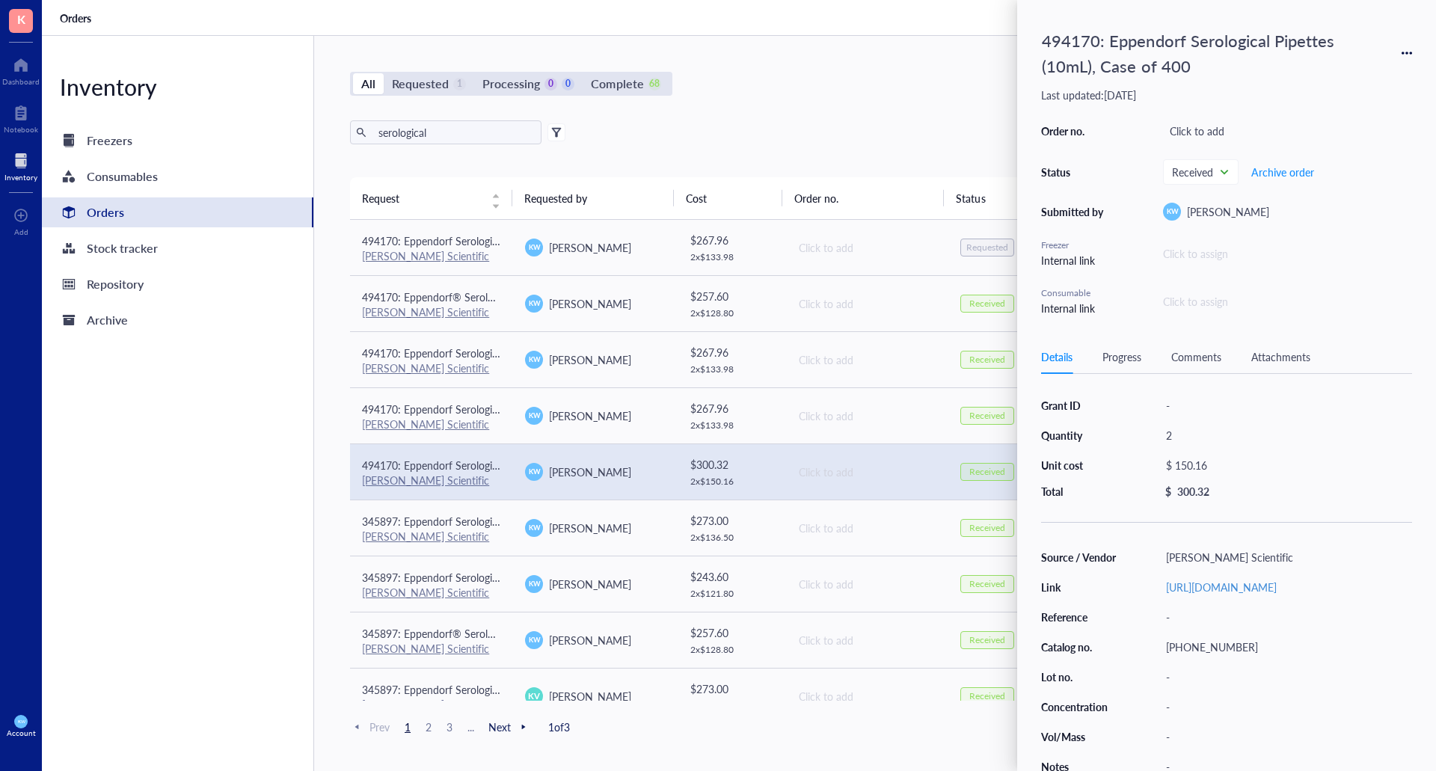
click at [1404, 52] on icon at bounding box center [1402, 53] width 3 height 3
click at [1338, 79] on span "Request again" at bounding box center [1353, 75] width 94 height 16
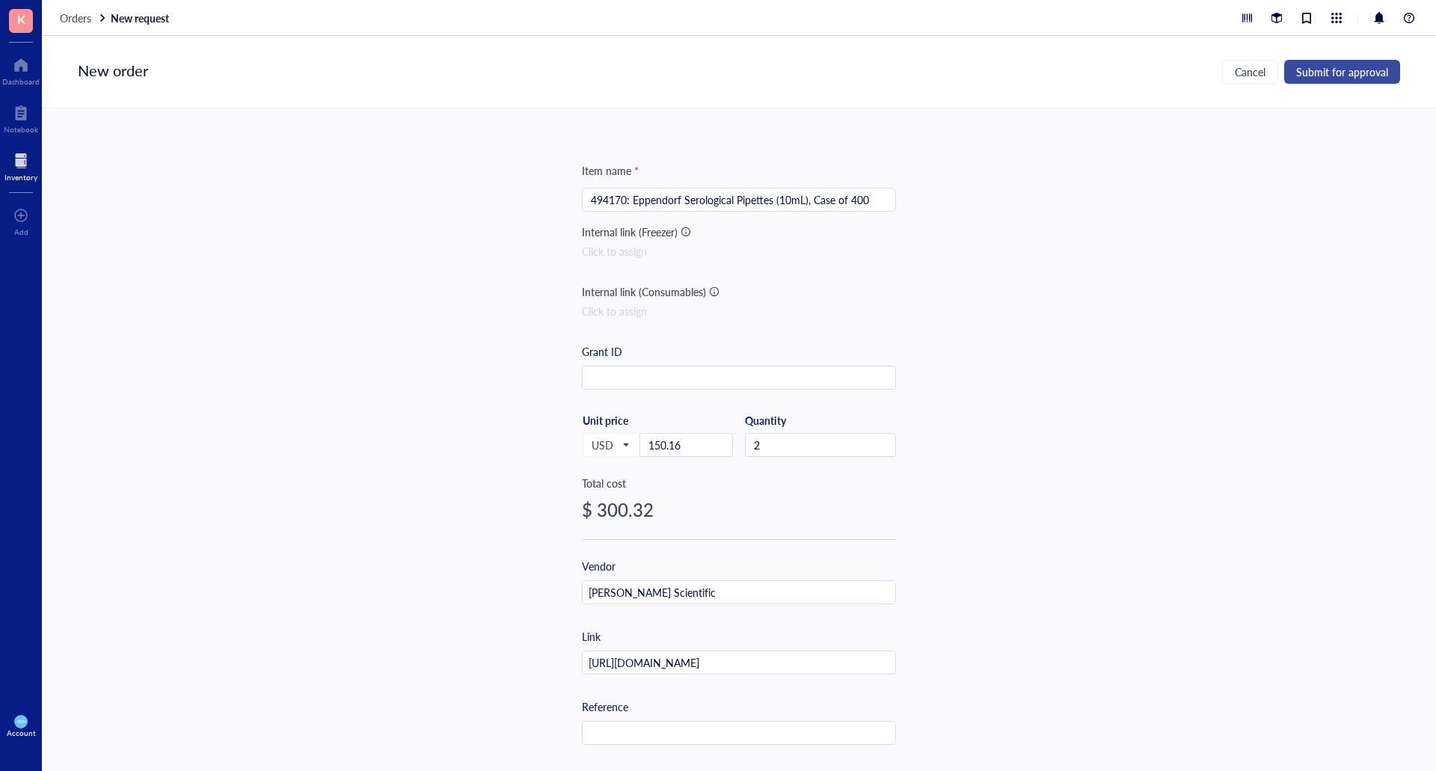
click at [1333, 77] on span "Submit for approval" at bounding box center [1342, 72] width 92 height 12
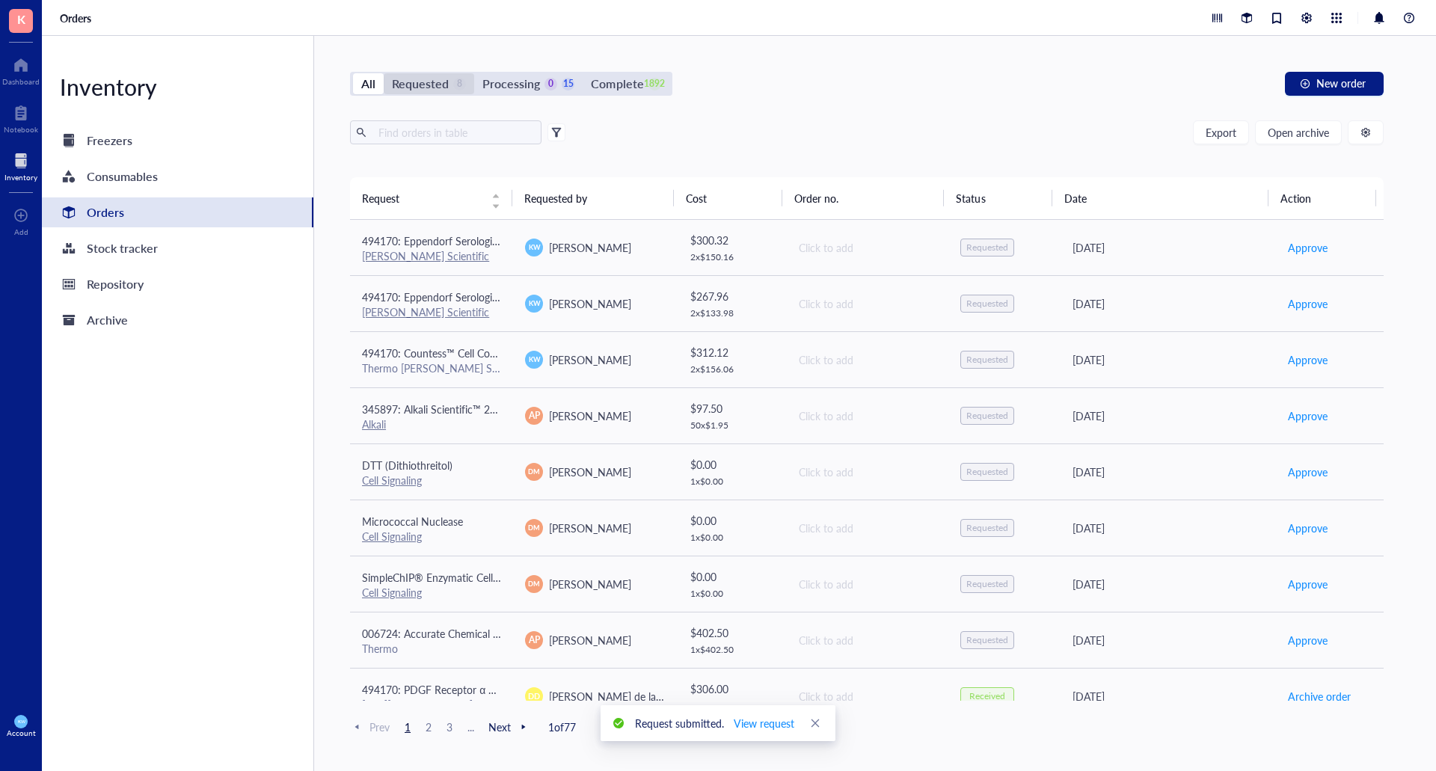
click at [414, 81] on div "Requested" at bounding box center [420, 83] width 57 height 21
click at [384, 73] on input "Requested 8" at bounding box center [384, 73] width 0 height 0
